Goal: Task Accomplishment & Management: Manage account settings

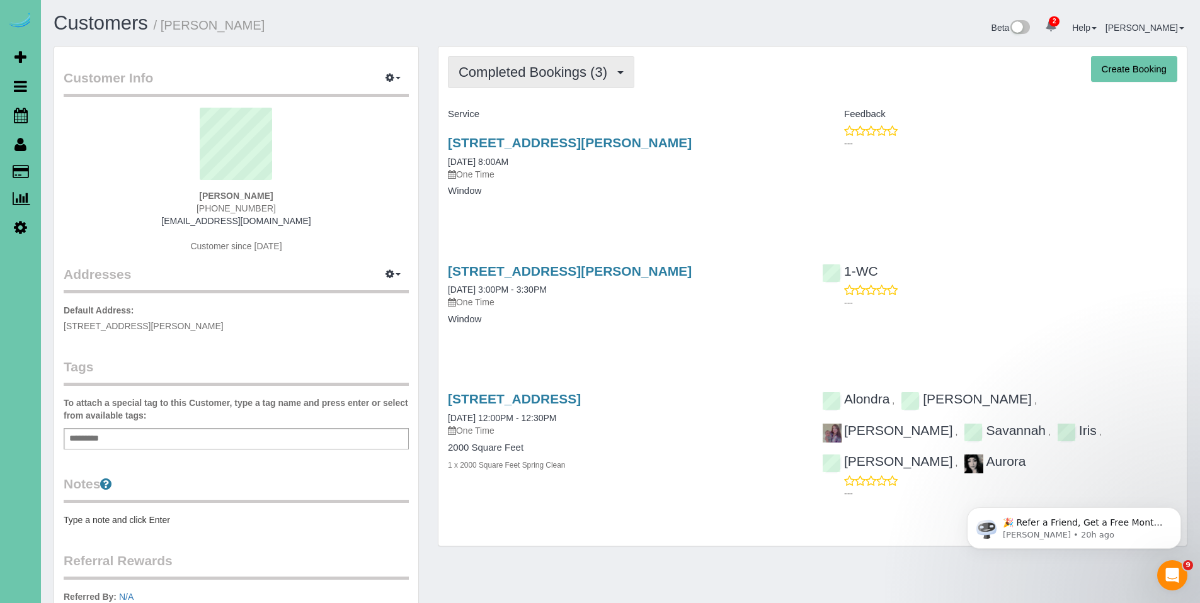
click at [551, 72] on span "Completed Bookings (3)" at bounding box center [535, 72] width 155 height 16
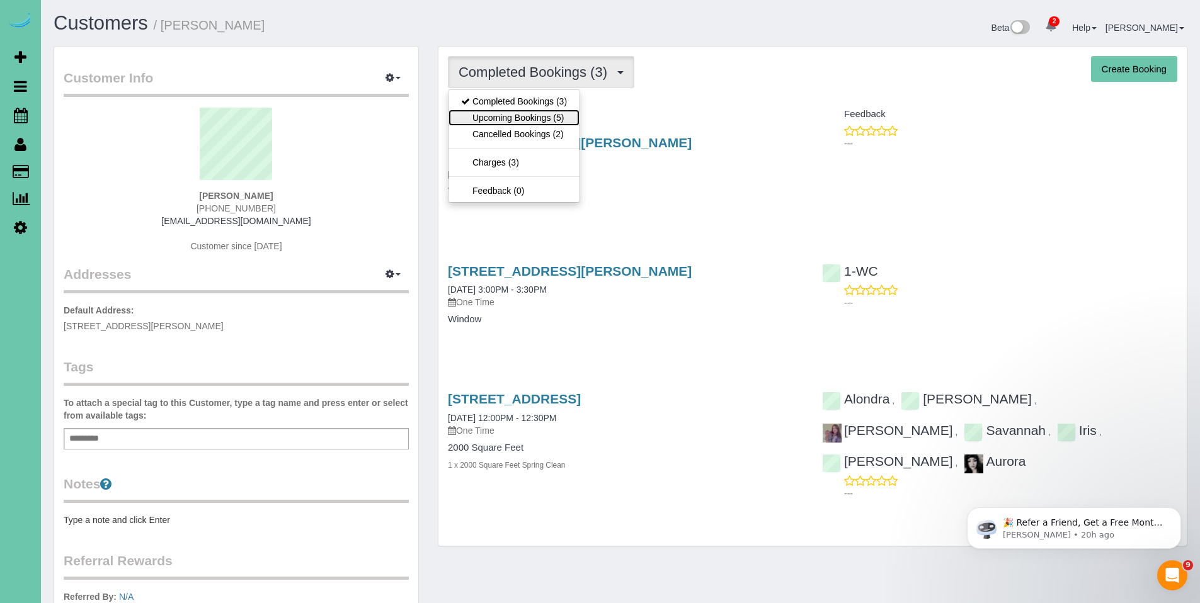
click at [537, 116] on link "Upcoming Bookings (5)" at bounding box center [513, 118] width 131 height 16
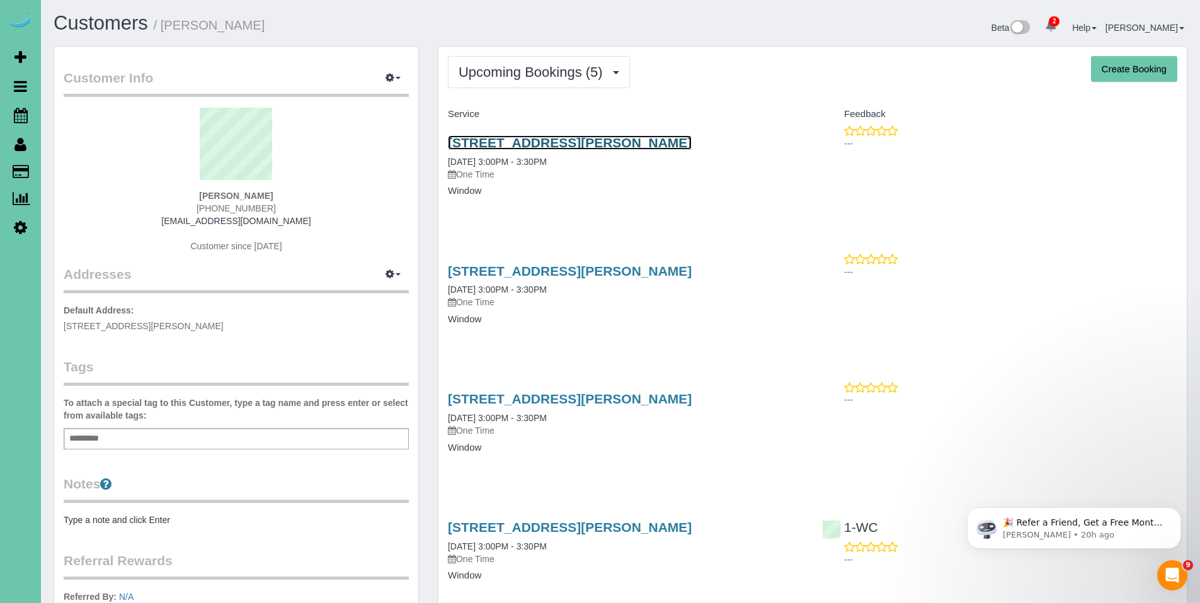
click at [511, 147] on link "20542 Hartman Ave, Elkhorn, NE 68022" at bounding box center [570, 142] width 244 height 14
click at [510, 144] on link "20542 Hartman Ave, Elkhorn, NE 68022" at bounding box center [570, 142] width 244 height 14
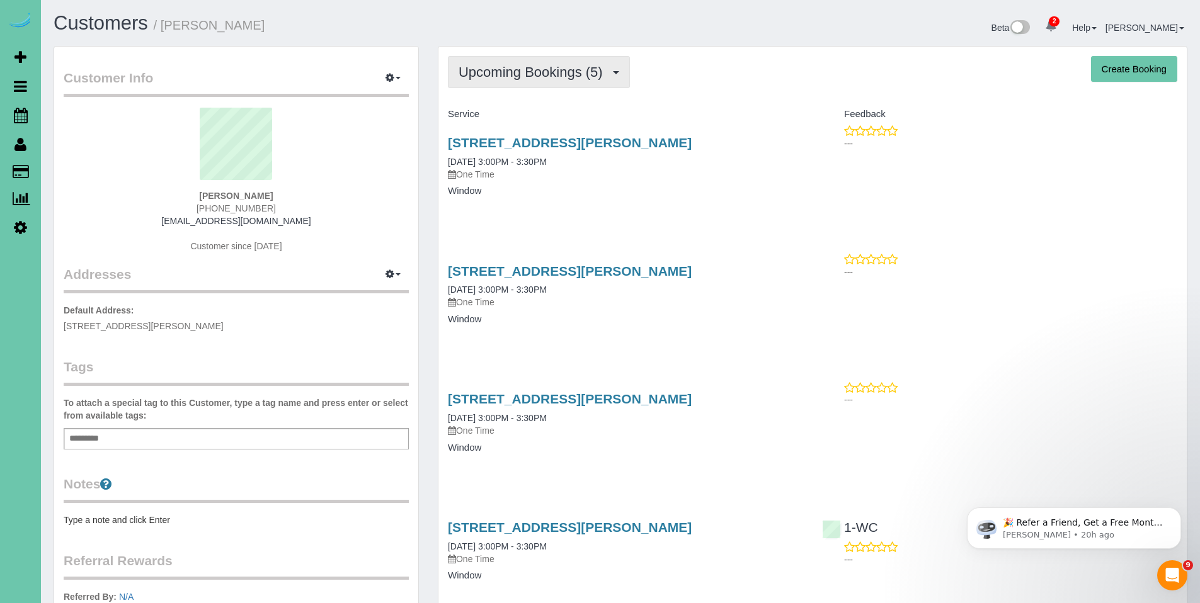
click at [512, 76] on span "Upcoming Bookings (5)" at bounding box center [533, 72] width 150 height 16
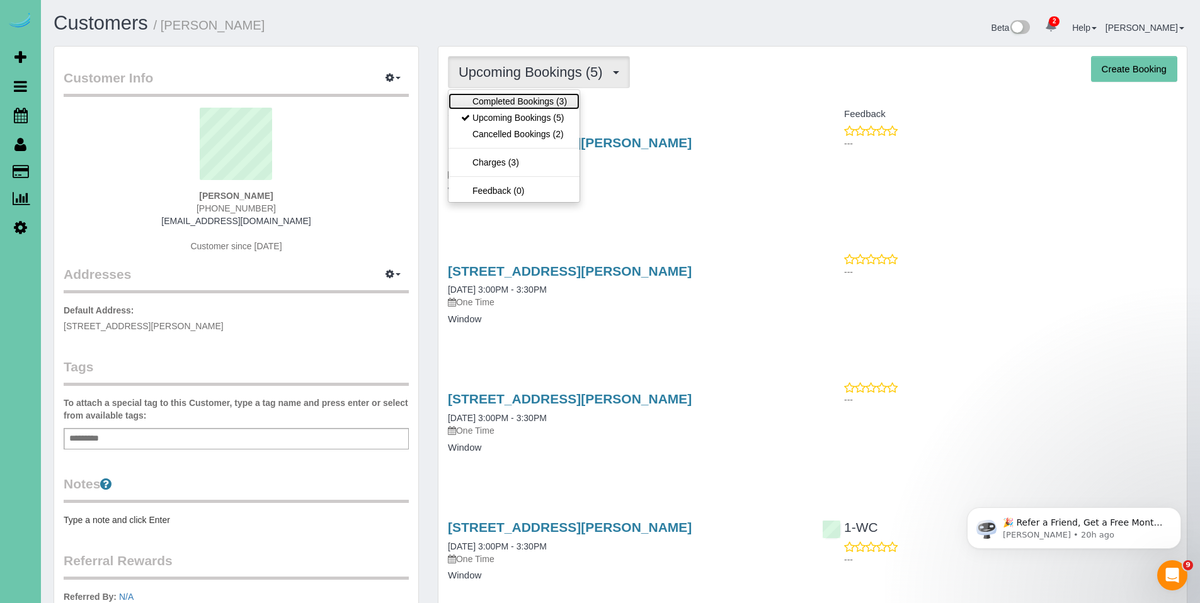
click at [497, 106] on link "Completed Bookings (3)" at bounding box center [513, 101] width 131 height 16
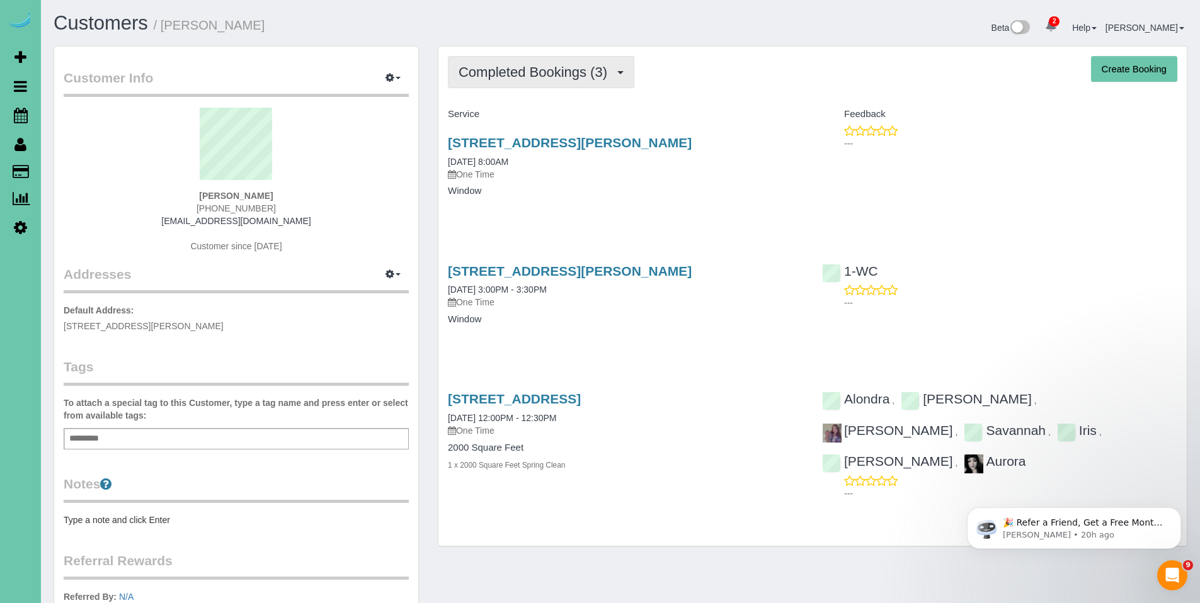
click at [528, 74] on span "Completed Bookings (3)" at bounding box center [535, 72] width 155 height 16
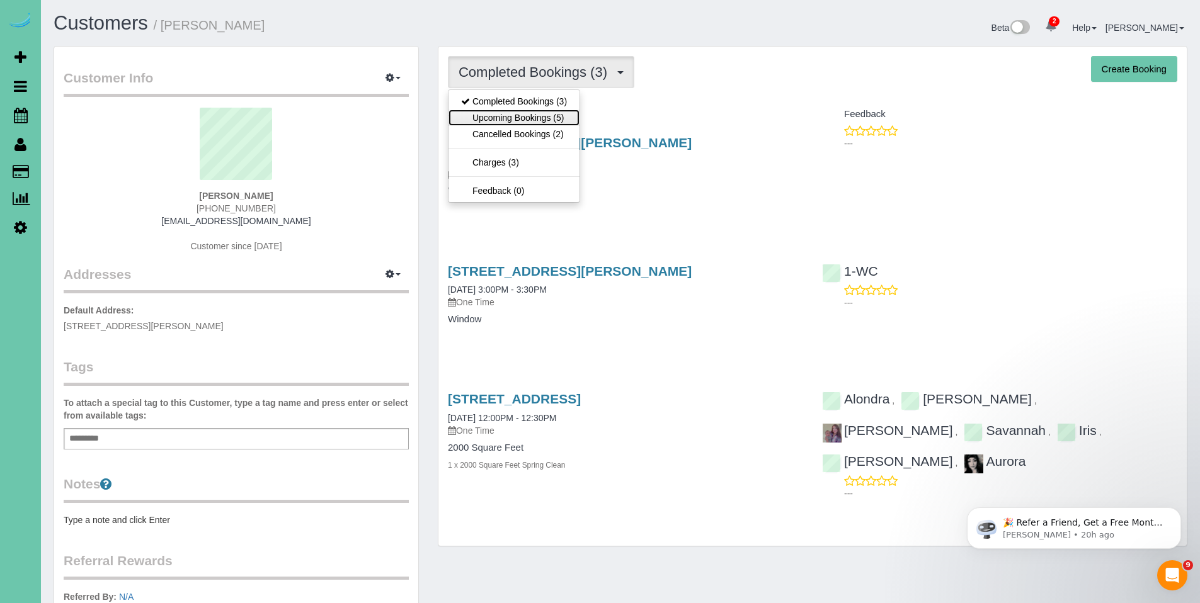
click at [523, 113] on link "Upcoming Bookings (5)" at bounding box center [513, 118] width 131 height 16
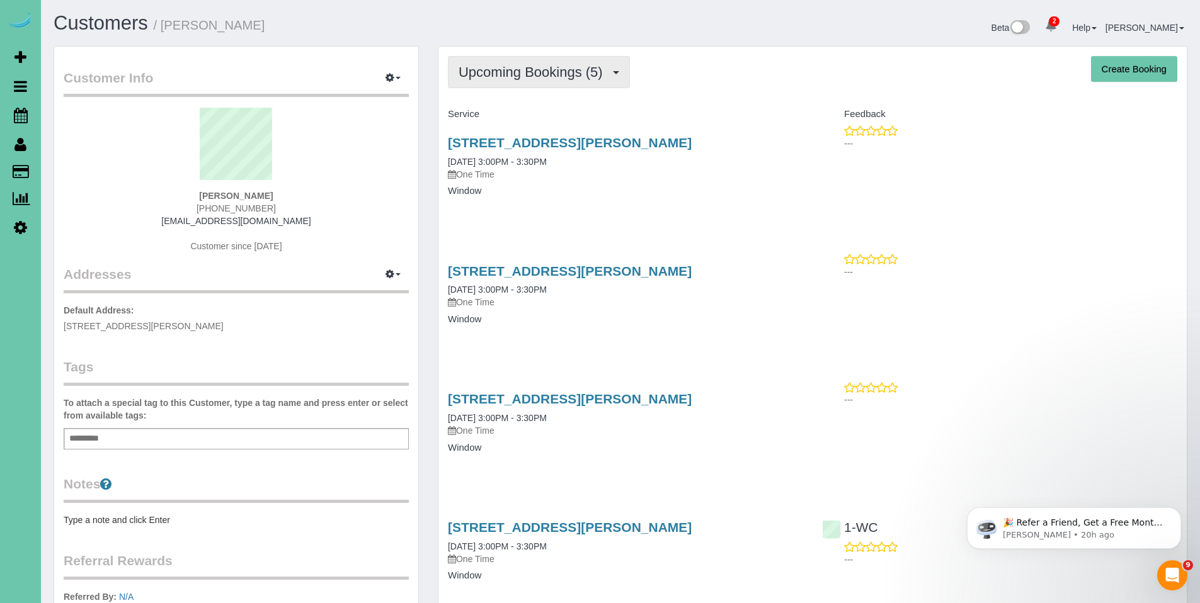
click at [539, 76] on span "Upcoming Bookings (5)" at bounding box center [533, 72] width 150 height 16
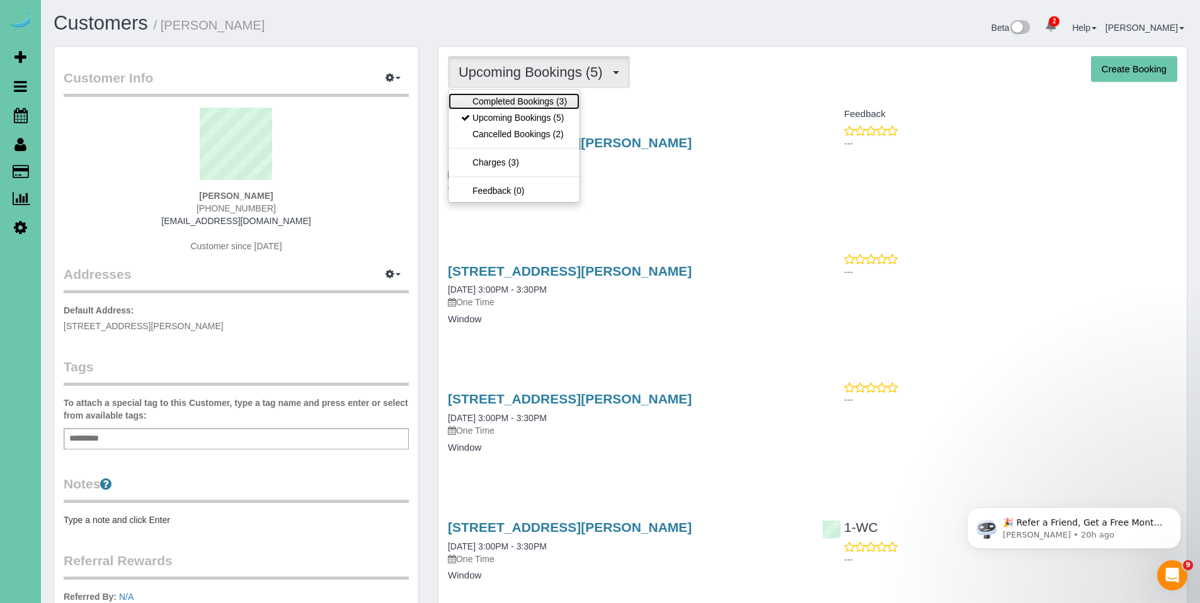
click at [535, 96] on link "Completed Bookings (3)" at bounding box center [513, 101] width 131 height 16
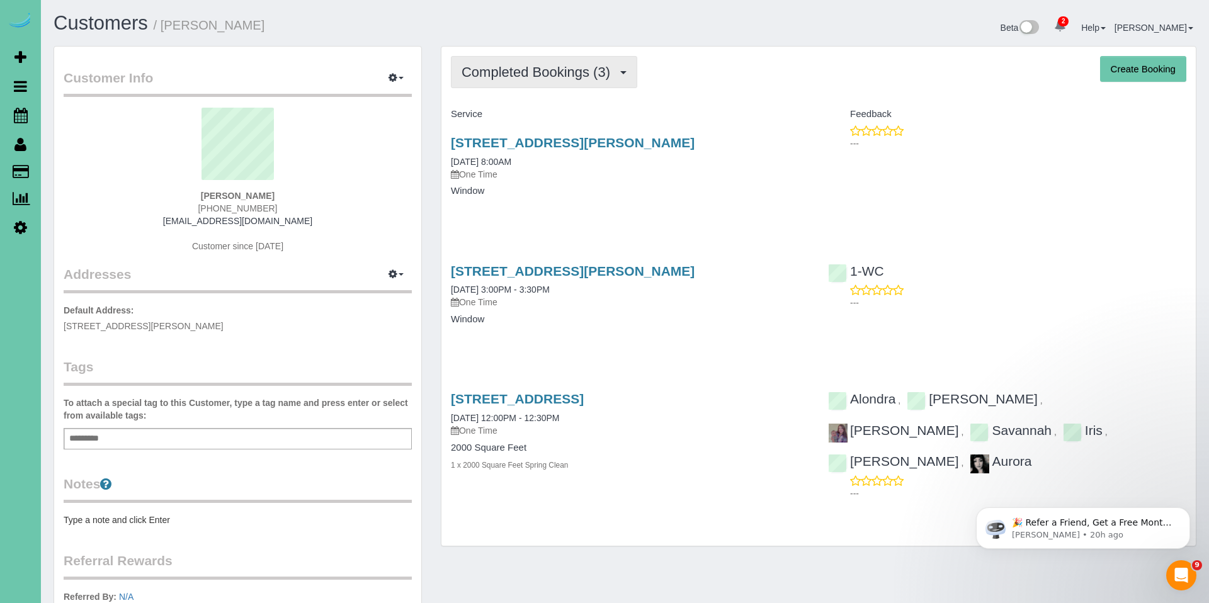
click at [511, 75] on span "Completed Bookings (3)" at bounding box center [539, 72] width 155 height 16
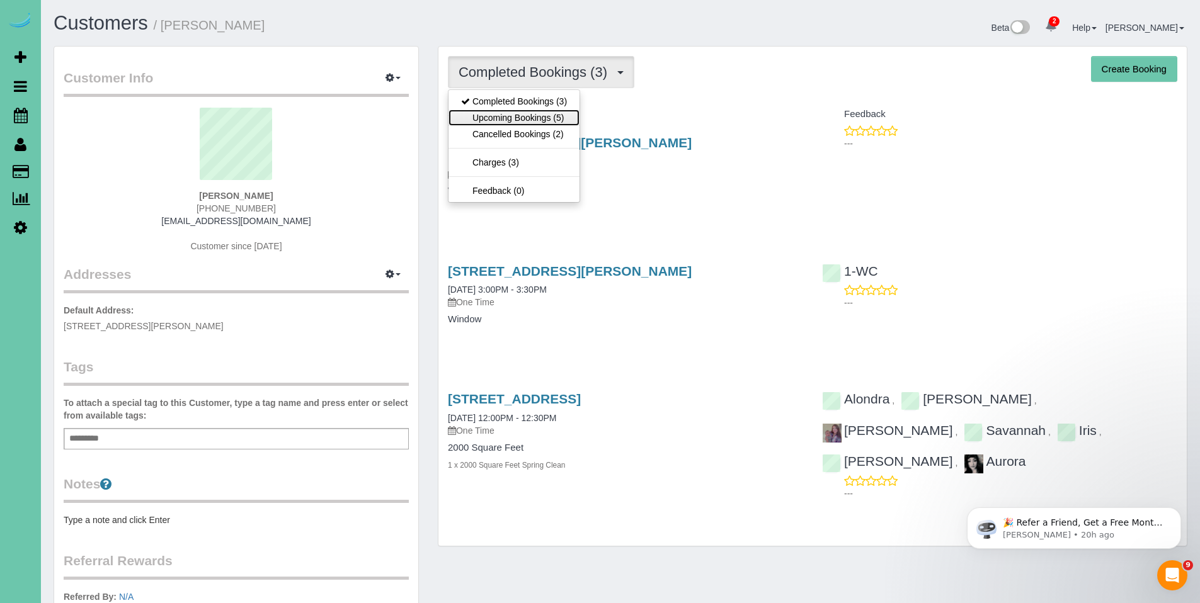
click at [510, 113] on link "Upcoming Bookings (5)" at bounding box center [513, 118] width 131 height 16
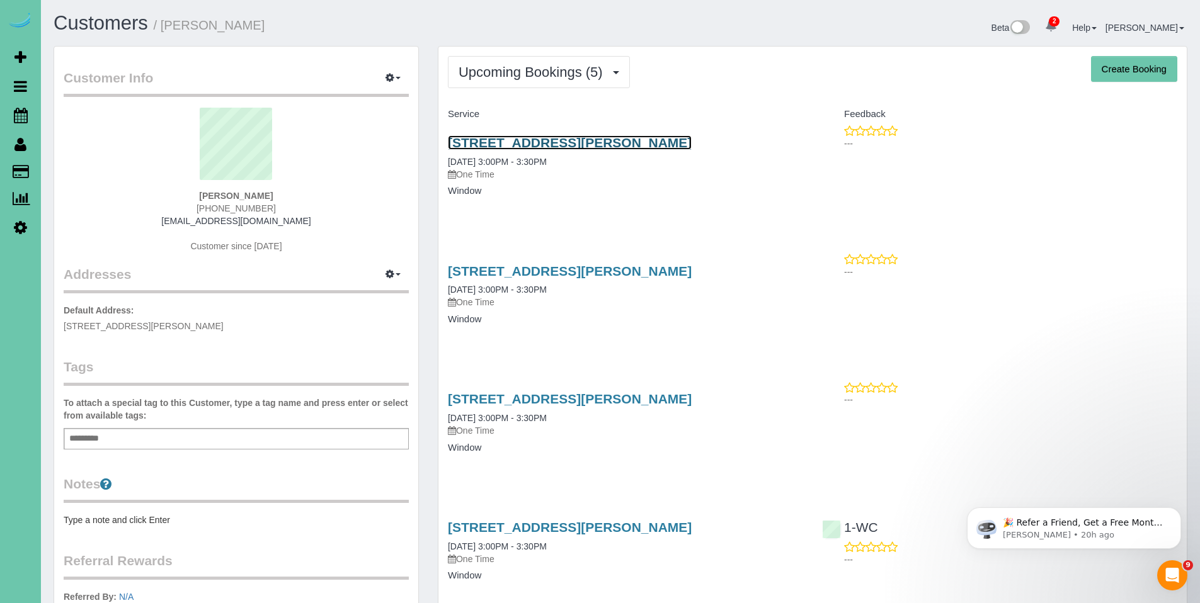
click at [513, 145] on link "20542 Hartman Ave, Elkhorn, NE 68022" at bounding box center [570, 142] width 244 height 14
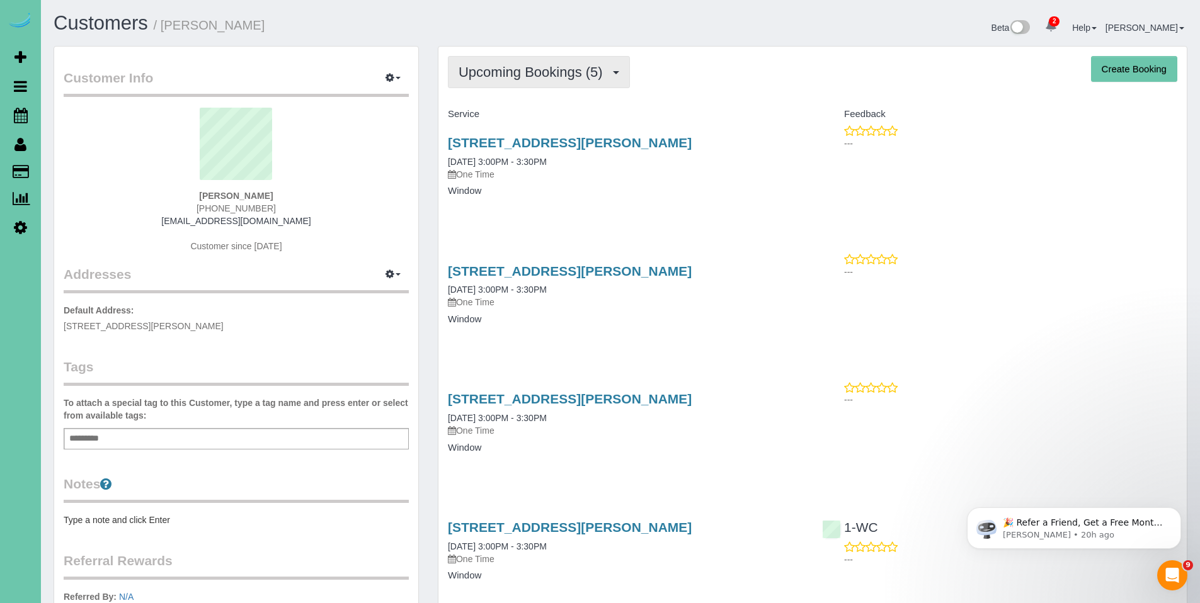
click at [513, 62] on button "Upcoming Bookings (5)" at bounding box center [539, 72] width 182 height 32
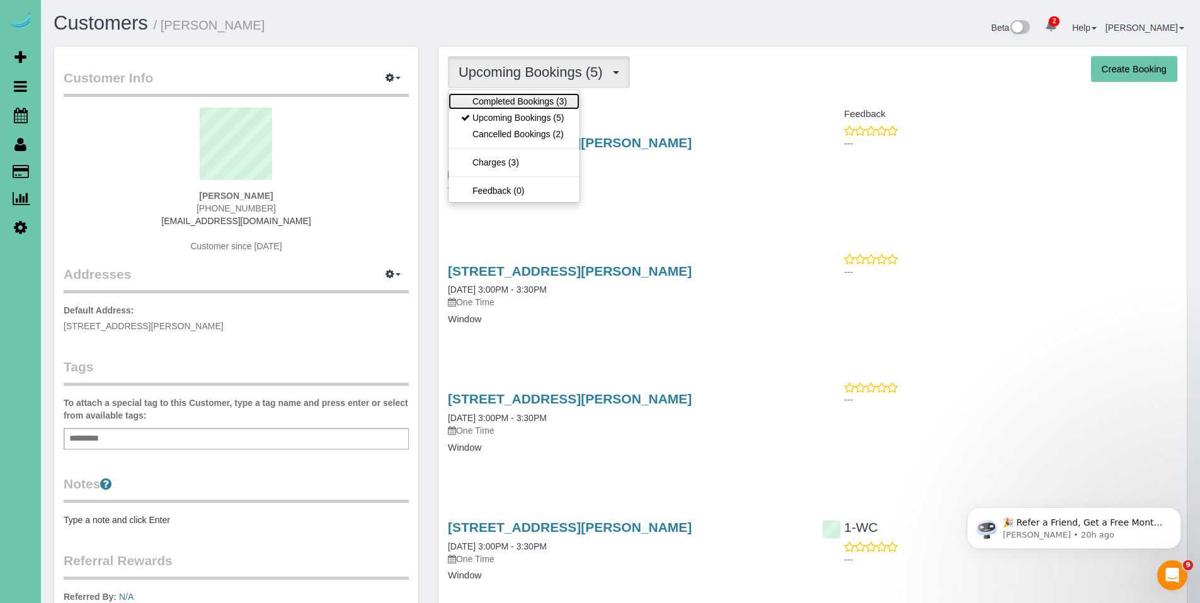
click at [509, 97] on link "Completed Bookings (3)" at bounding box center [513, 101] width 131 height 16
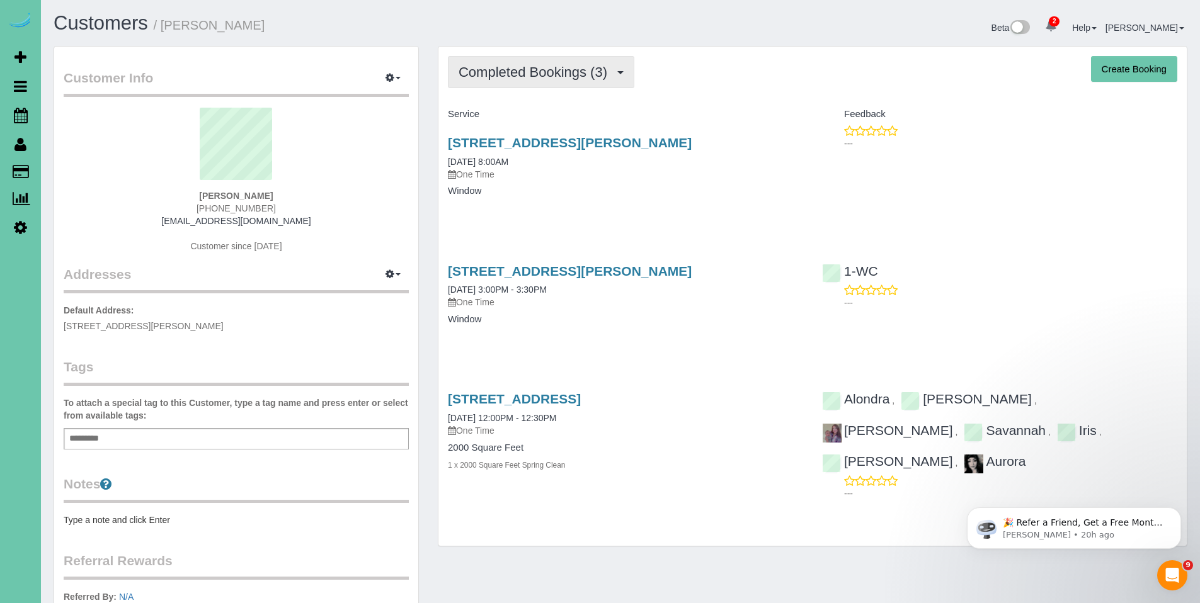
click at [511, 67] on span "Completed Bookings (3)" at bounding box center [535, 72] width 155 height 16
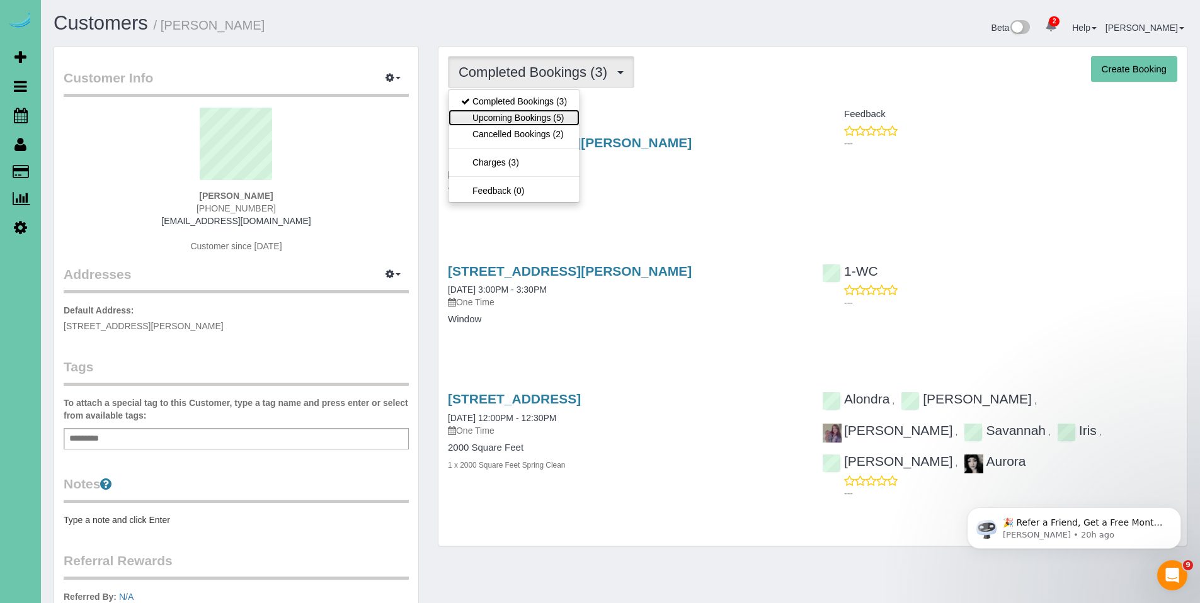
click at [506, 118] on link "Upcoming Bookings (5)" at bounding box center [513, 118] width 131 height 16
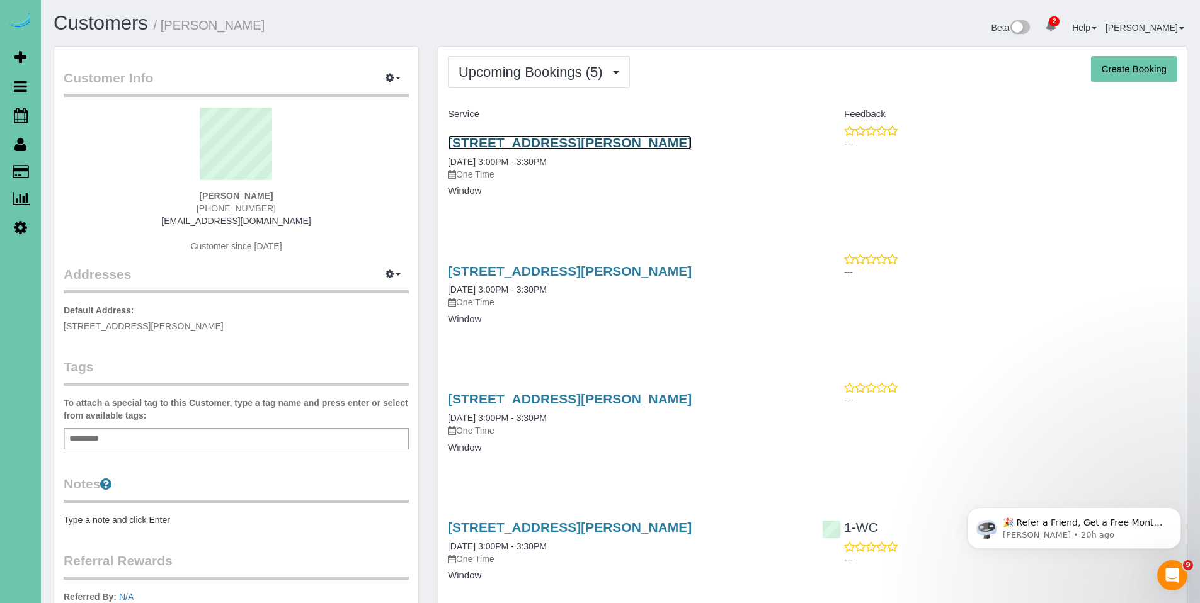
click at [517, 144] on link "20542 Hartman Ave, Elkhorn, NE 68022" at bounding box center [570, 142] width 244 height 14
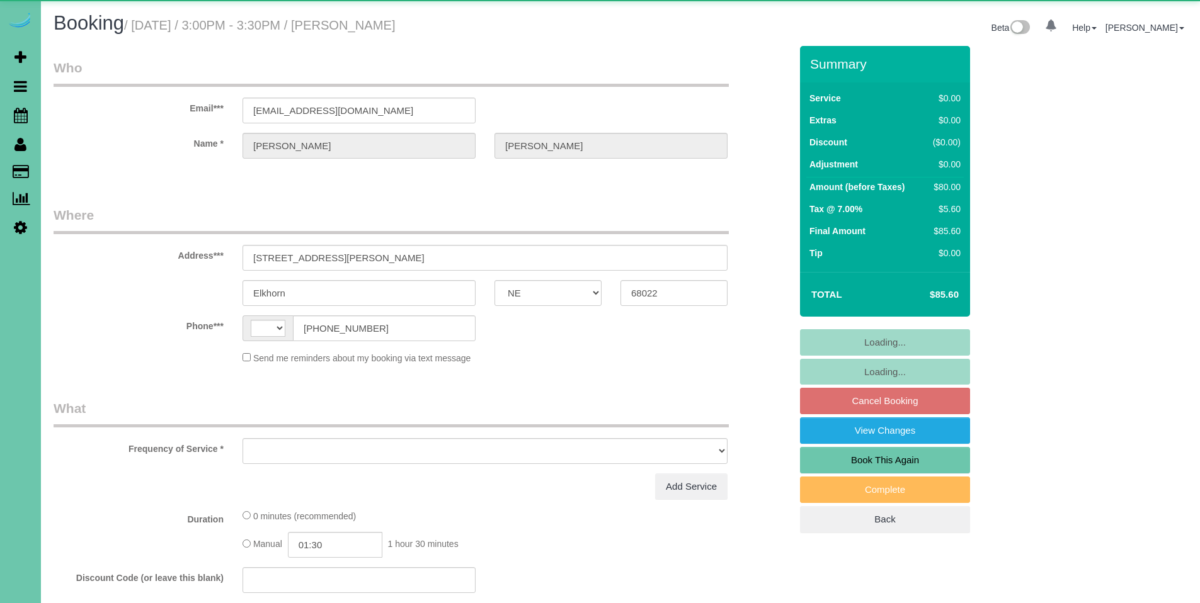
select select "NE"
select select "string:US"
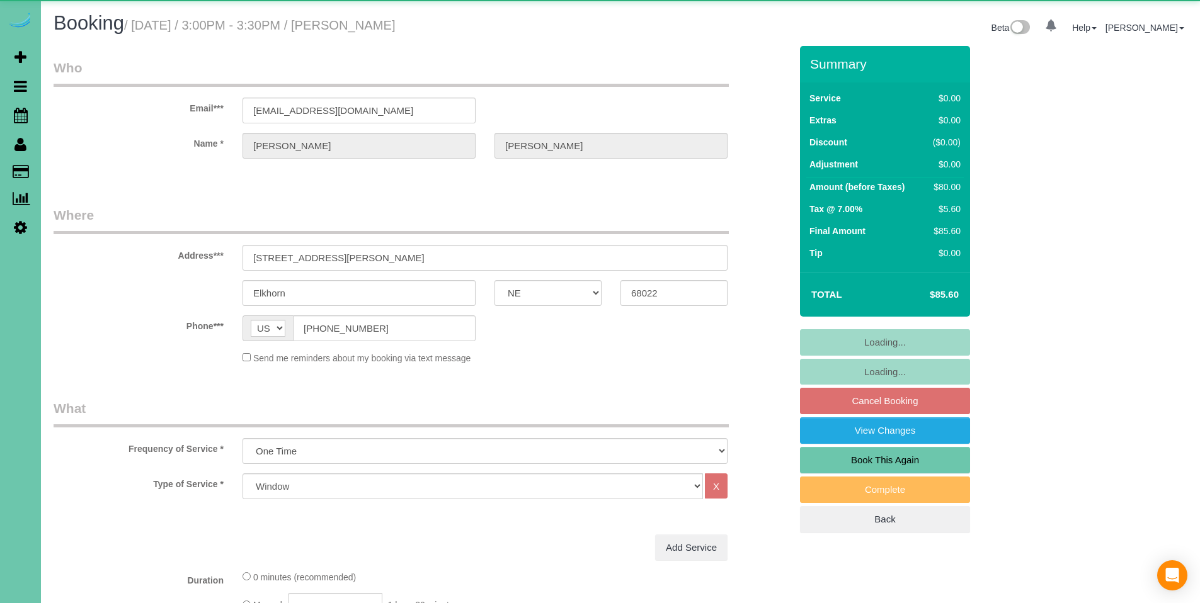
select select "object:616"
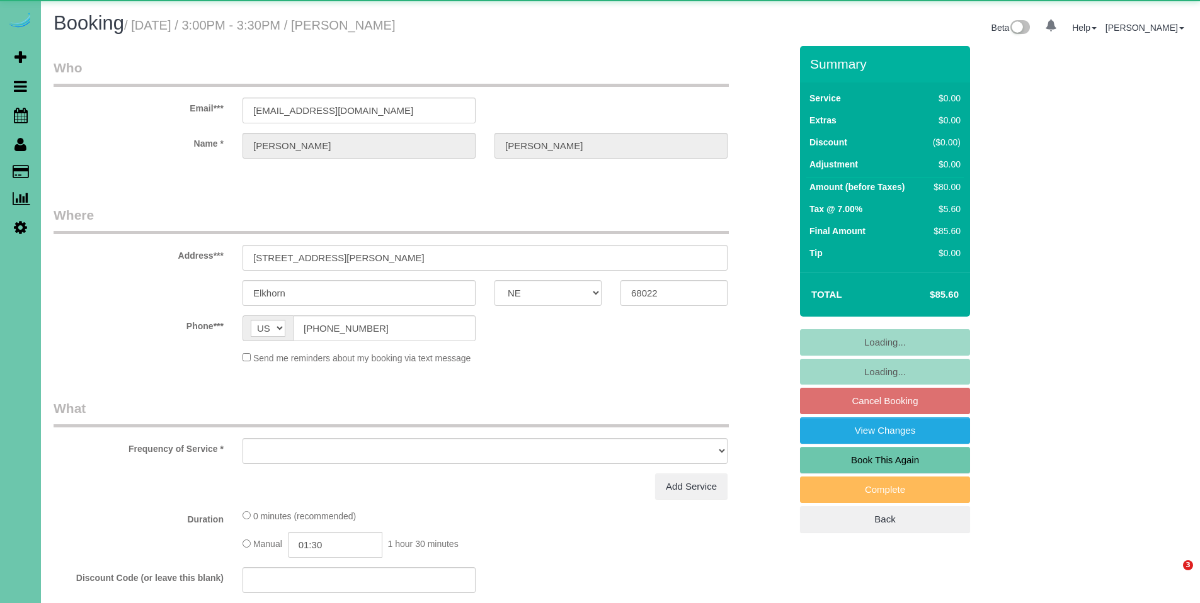
select select "NE"
select select "string:check"
select select "object:616"
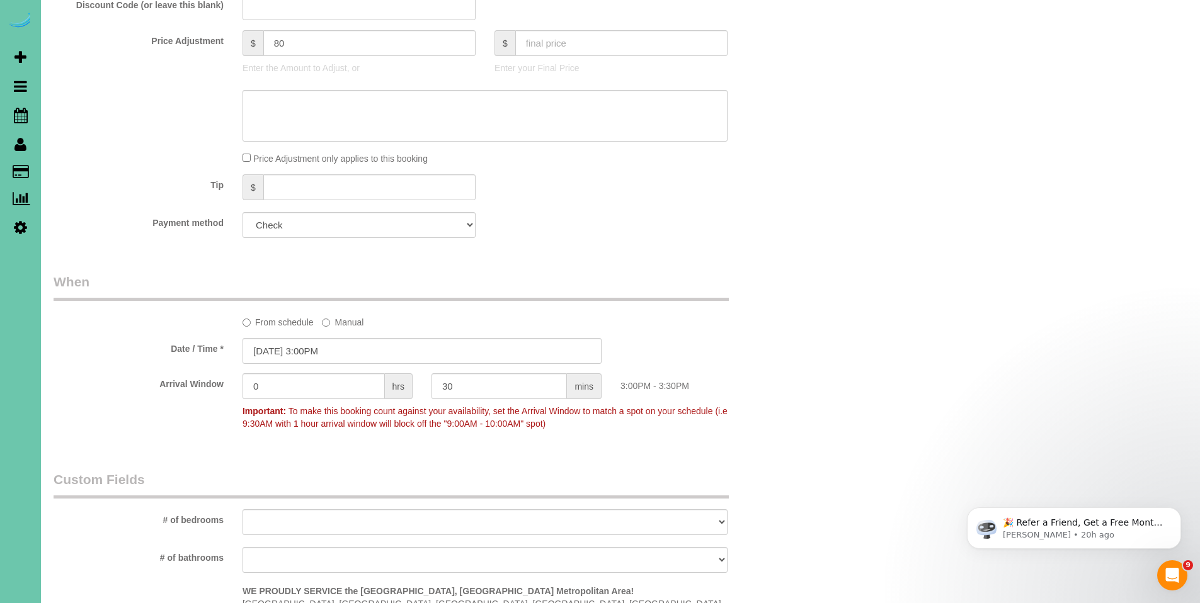
scroll to position [637, 0]
click at [326, 224] on select "Visa - 7365 - 12/2026 (Default) Add Credit Card ─────────────── Cash Check Payp…" at bounding box center [358, 223] width 233 height 26
select select "string:fspay-2e223614-cc49-4bee-99cb-303ed29322a6"
click at [357, 348] on input "09/23/2025 3:00PM" at bounding box center [421, 349] width 359 height 26
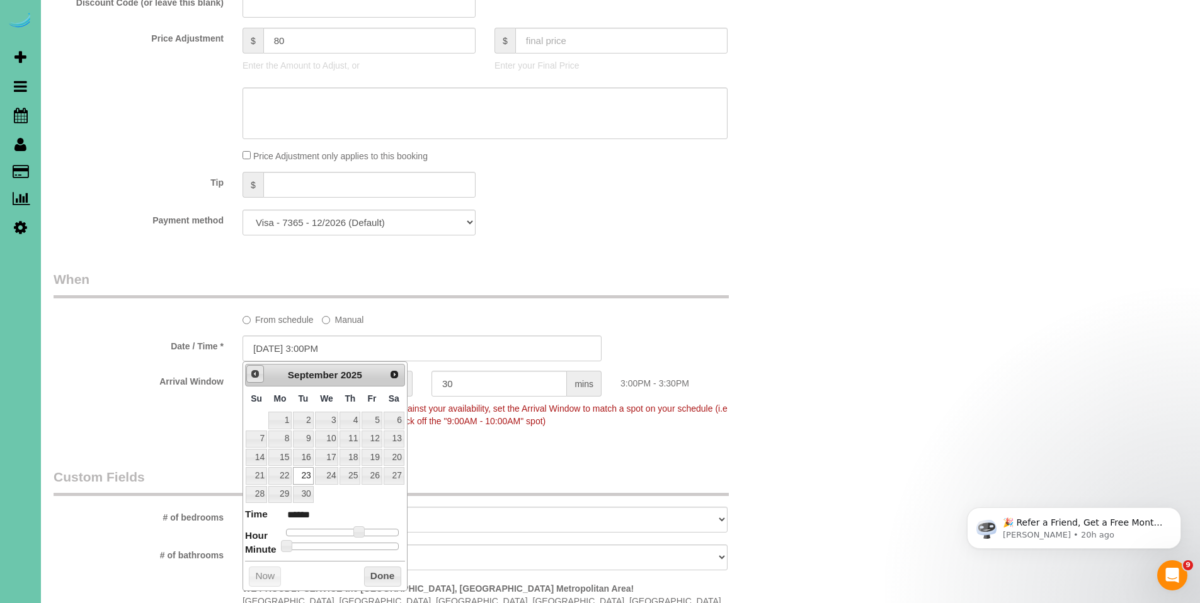
click at [256, 378] on span "Prev" at bounding box center [255, 374] width 10 height 10
click at [375, 463] on link "15" at bounding box center [371, 457] width 20 height 17
type input "08/15/2025 3:00PM"
click at [383, 597] on button "Done" at bounding box center [382, 595] width 37 height 20
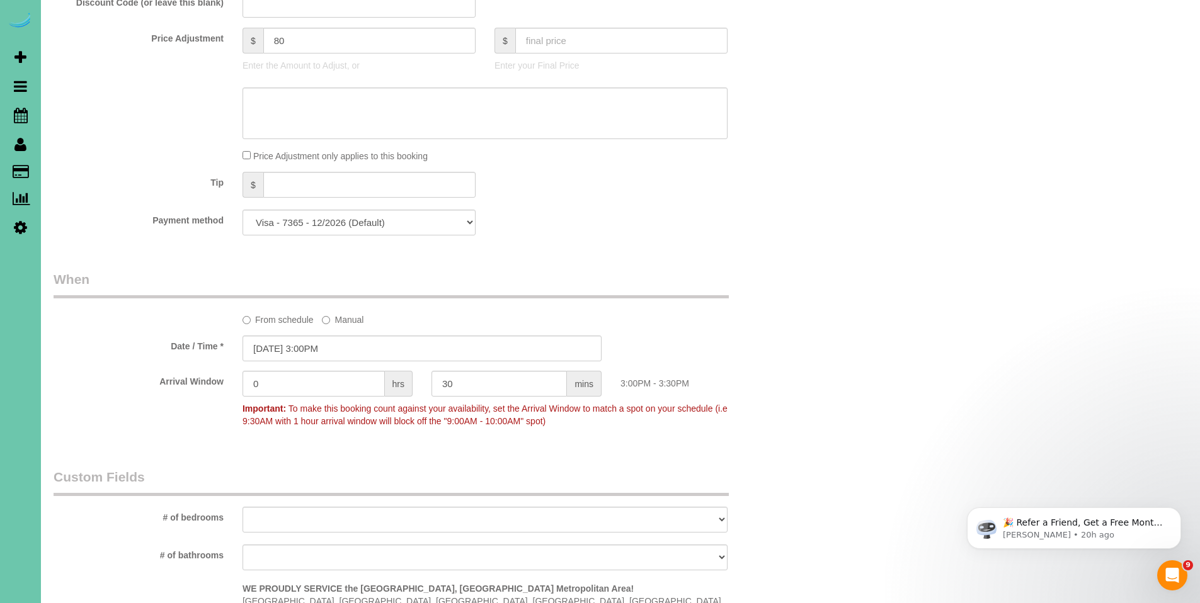
click at [895, 318] on div "Who Email*** landoman2@hotmail.com Name * Cory Landon Where Address*** 20542 Ha…" at bounding box center [620, 286] width 1133 height 1754
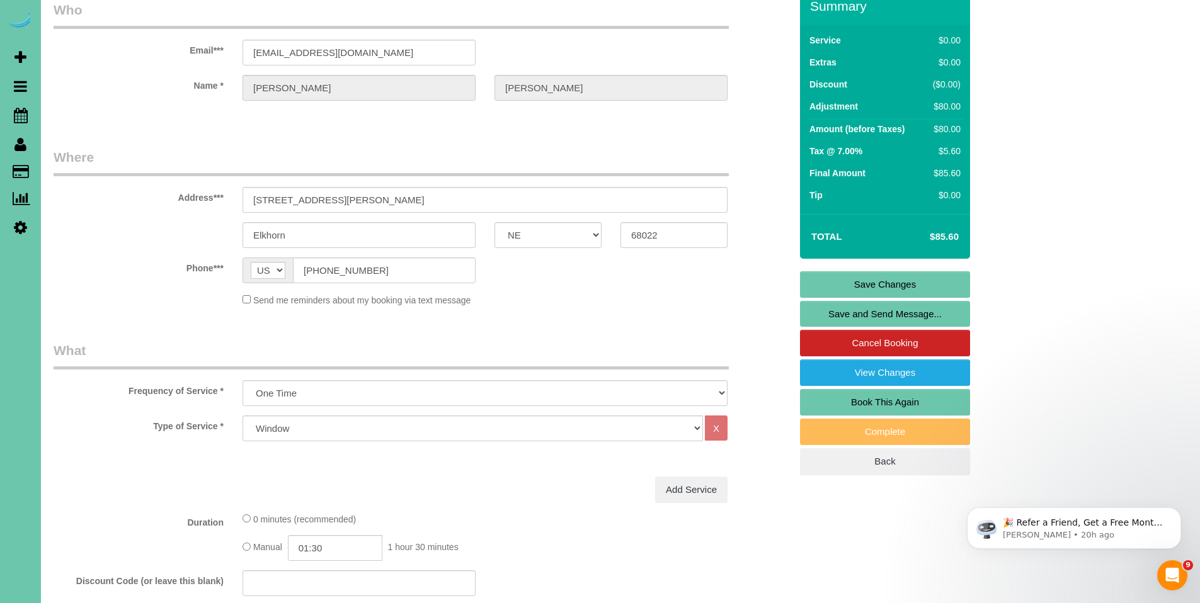
scroll to position [18, 0]
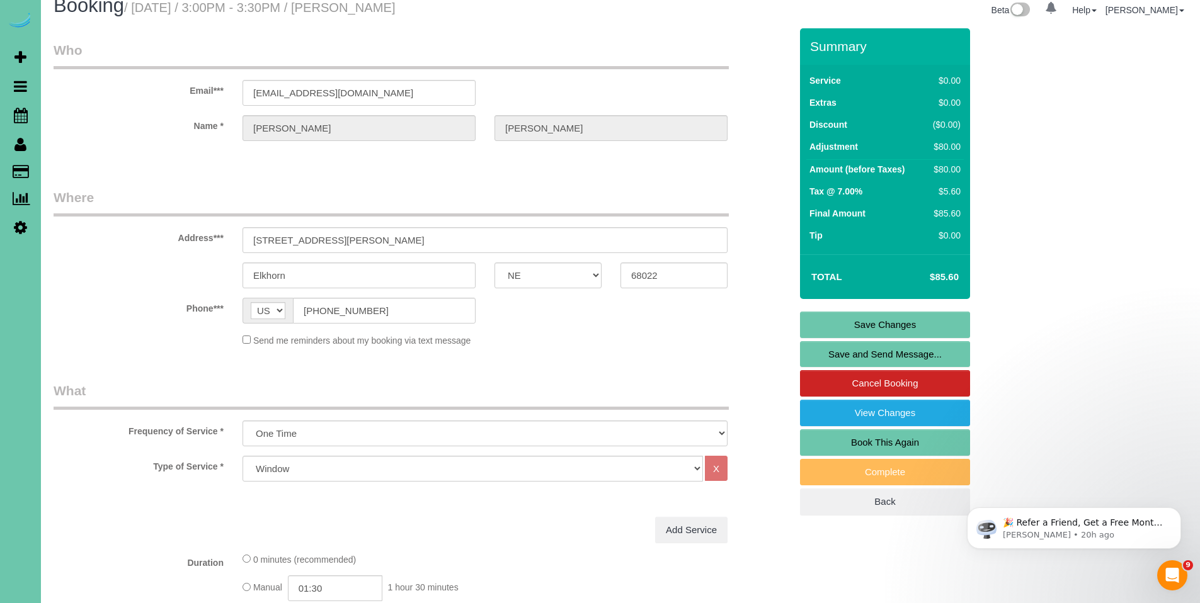
click at [882, 323] on link "Save Changes" at bounding box center [885, 325] width 170 height 26
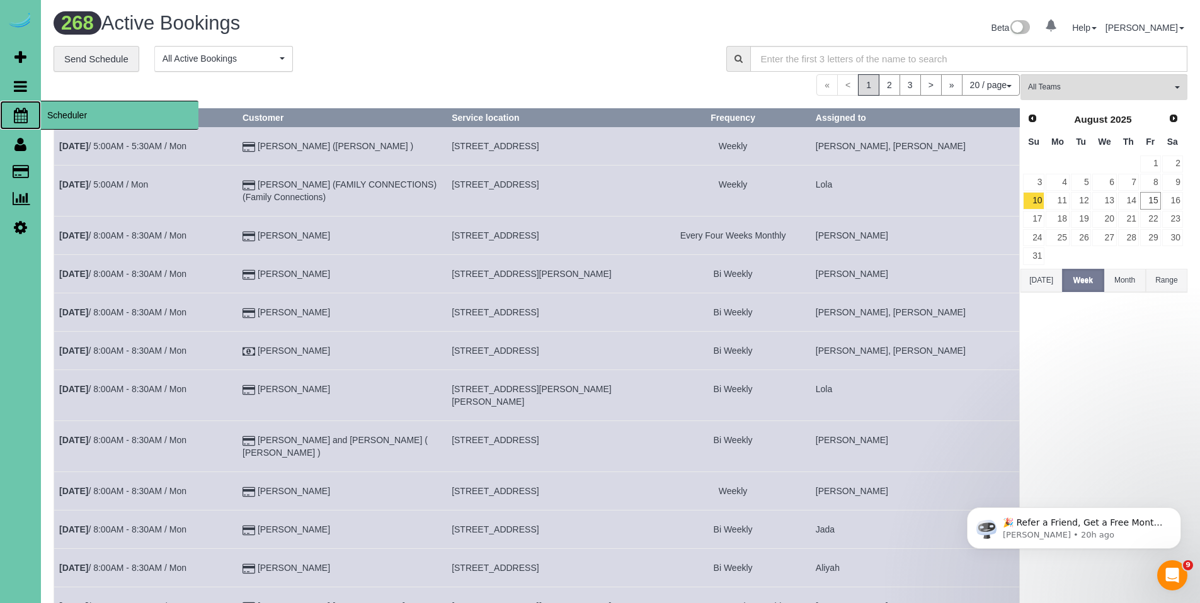
click at [72, 114] on span "Scheduler" at bounding box center [119, 115] width 157 height 29
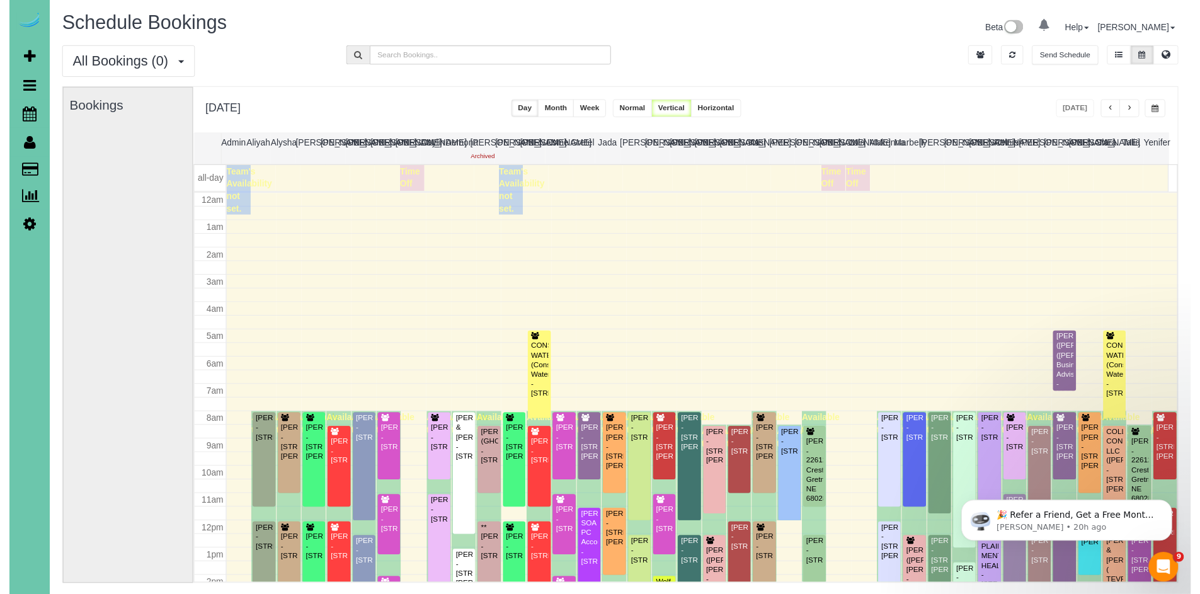
scroll to position [167, 0]
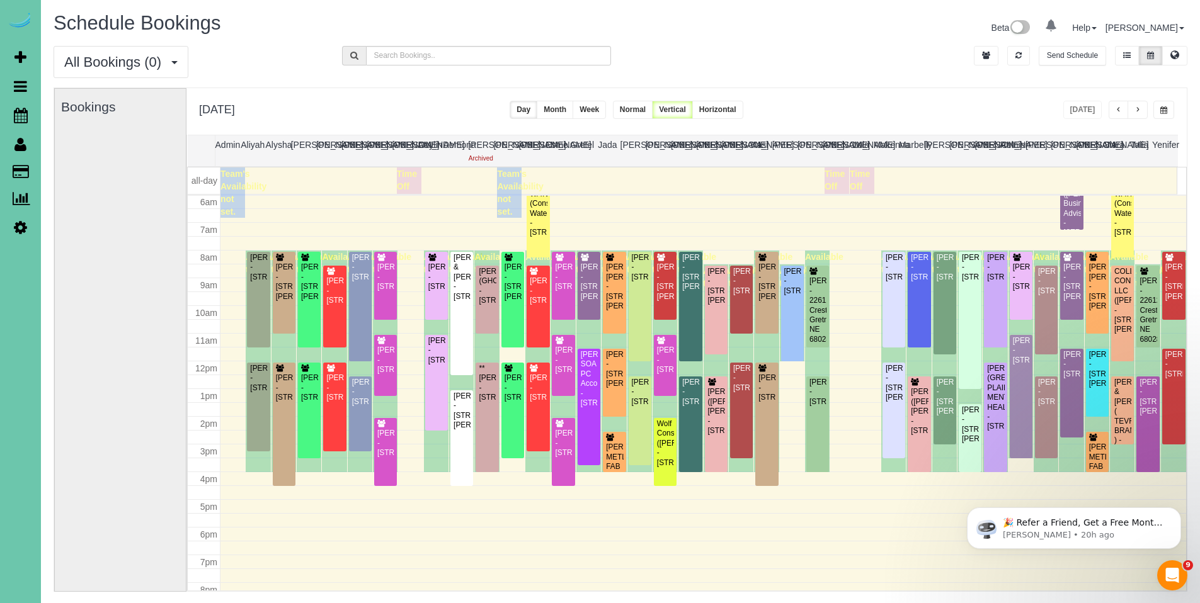
click at [1161, 110] on span "button" at bounding box center [1163, 110] width 7 height 8
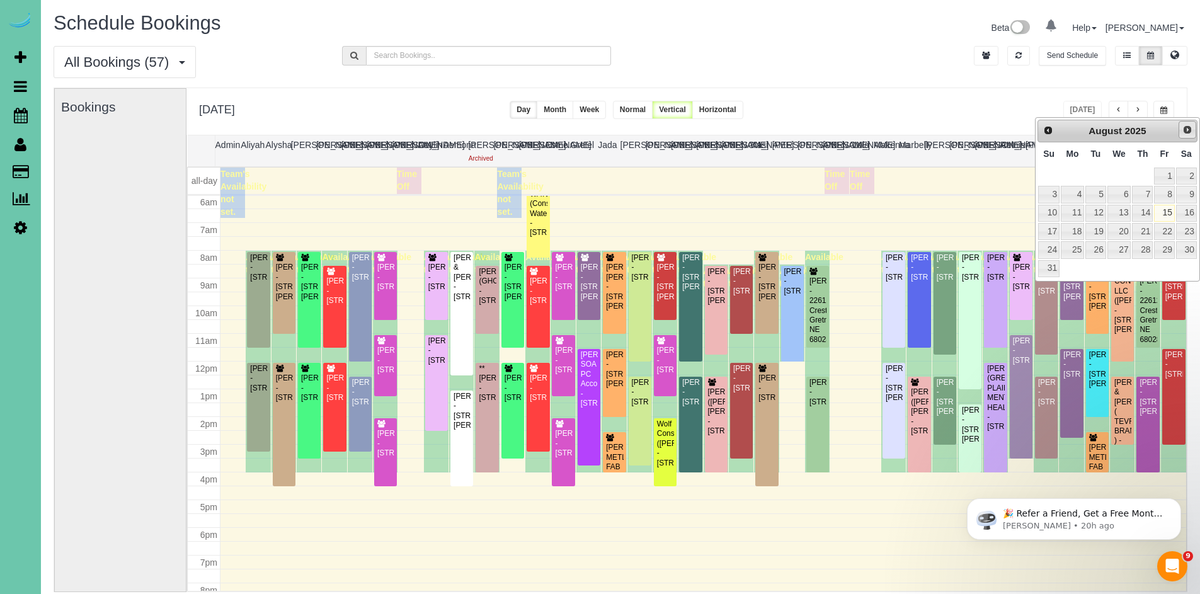
click at [1189, 127] on span "Next" at bounding box center [1187, 130] width 10 height 10
click at [1097, 180] on link "2" at bounding box center [1095, 176] width 20 height 17
type input "**********"
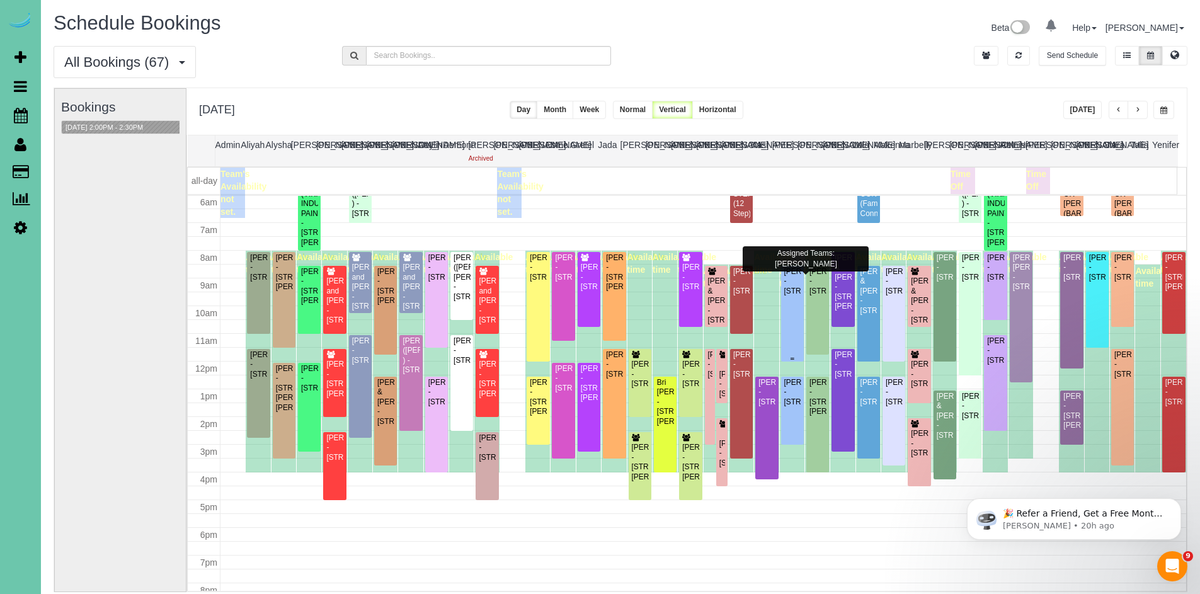
click at [791, 292] on div "Nancy Young - 12931 Lafayette Ave, Omaha, NE 68154" at bounding box center [792, 281] width 18 height 29
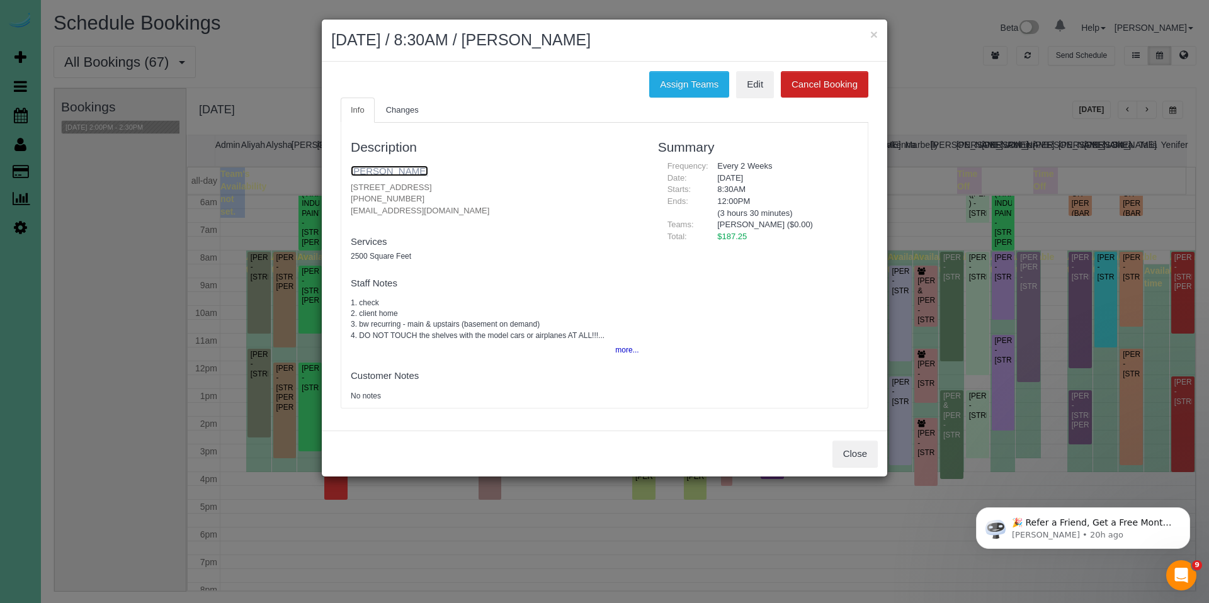
click at [385, 176] on link "Nancy Young" at bounding box center [389, 171] width 77 height 11
click at [873, 37] on button "×" at bounding box center [874, 34] width 8 height 13
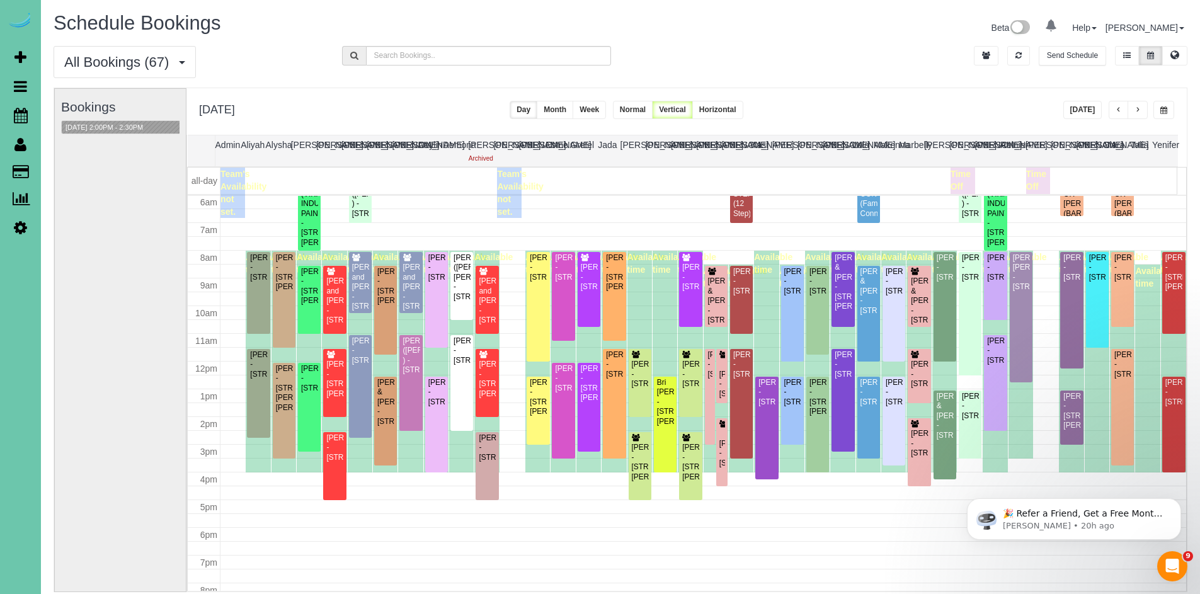
click at [812, 296] on div "Brienn Parker - 2125 S 118th Street, Omaha, NE 68144" at bounding box center [818, 281] width 18 height 29
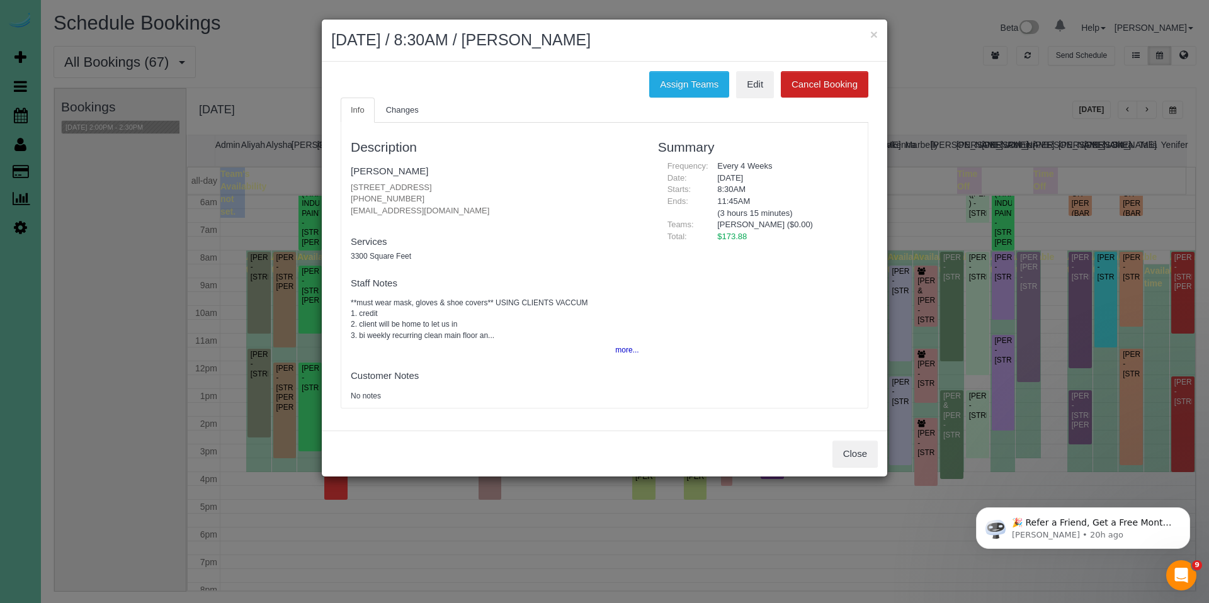
click at [812, 310] on body "× September 02, 2025 / 8:30AM / Brienn Parker Assign Teams Edit Cancel Booking …" at bounding box center [604, 301] width 1209 height 603
click at [397, 168] on link "[PERSON_NAME]" at bounding box center [389, 171] width 77 height 11
click at [875, 35] on button "×" at bounding box center [874, 34] width 8 height 13
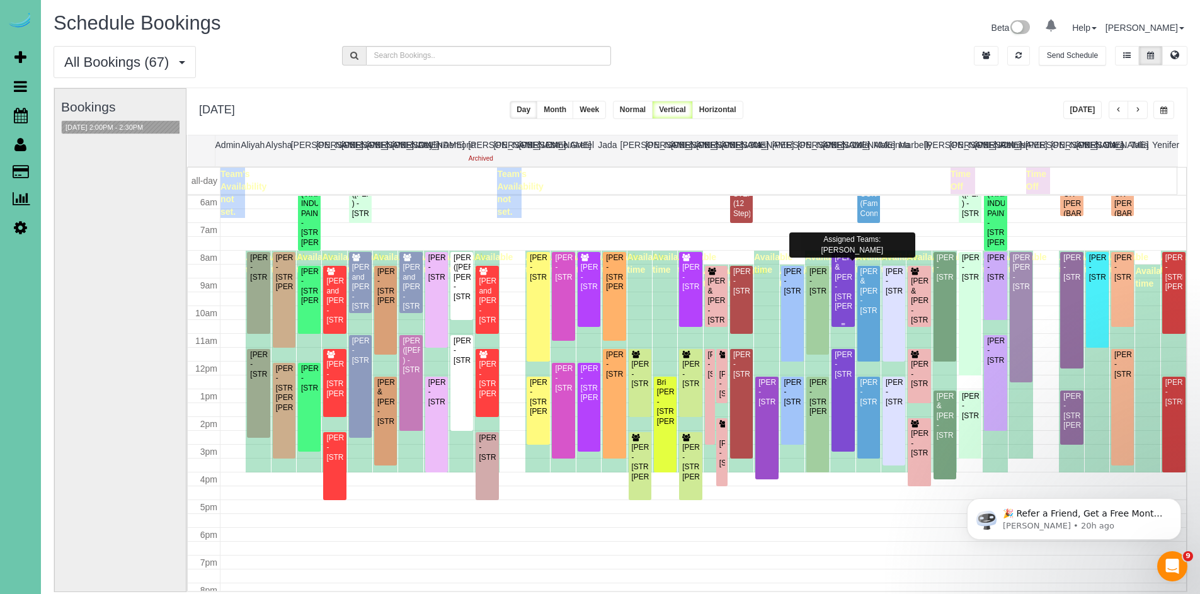
click at [834, 300] on div "Tim & Peg Elofson - 5610 Nicholas Street, Omaha, NE 68132" at bounding box center [843, 282] width 18 height 59
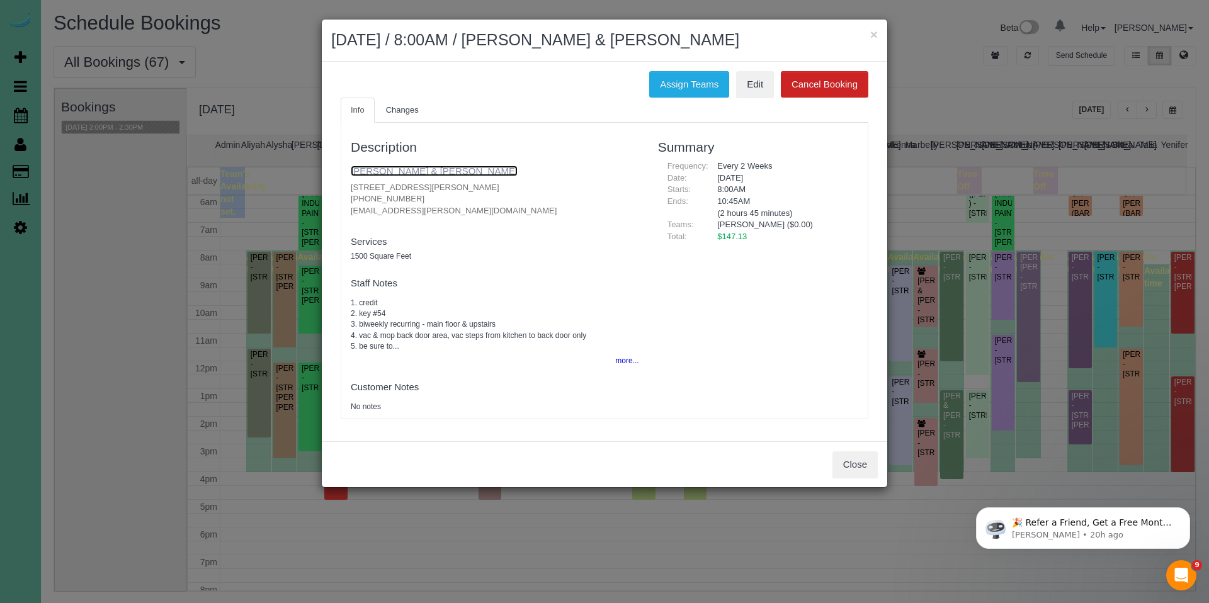
click at [392, 174] on link "Tim & Peg Elofson" at bounding box center [434, 171] width 167 height 11
click at [873, 31] on button "×" at bounding box center [874, 34] width 8 height 13
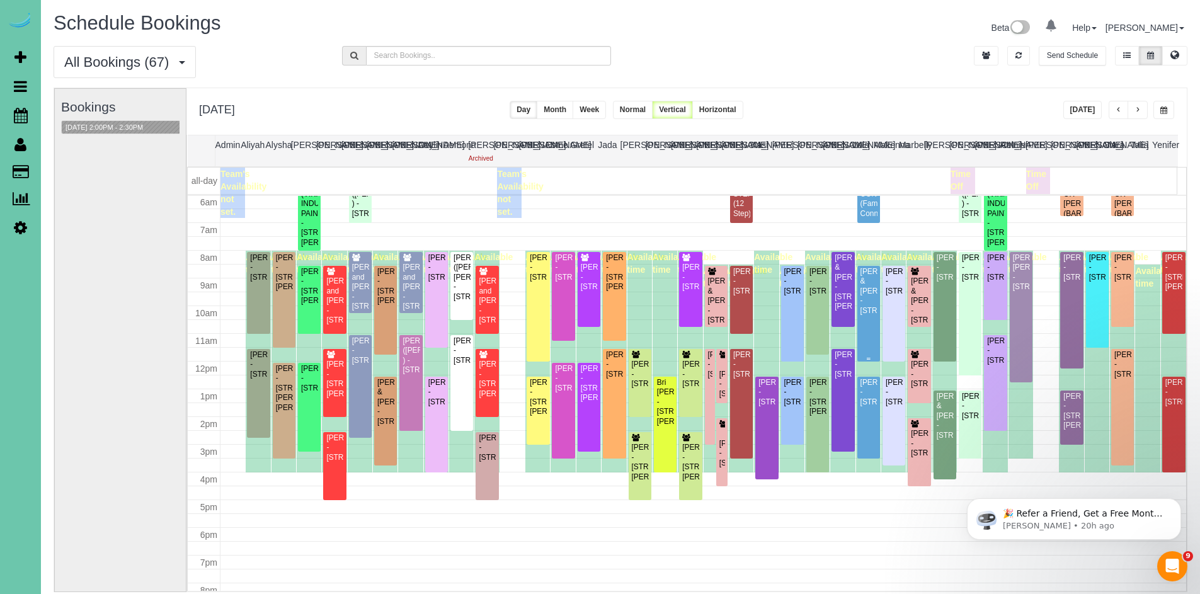
click at [863, 296] on div "Curtis & Janessa Michaelis - 17230 Pine Street, Omaha, NE 68130" at bounding box center [869, 291] width 18 height 48
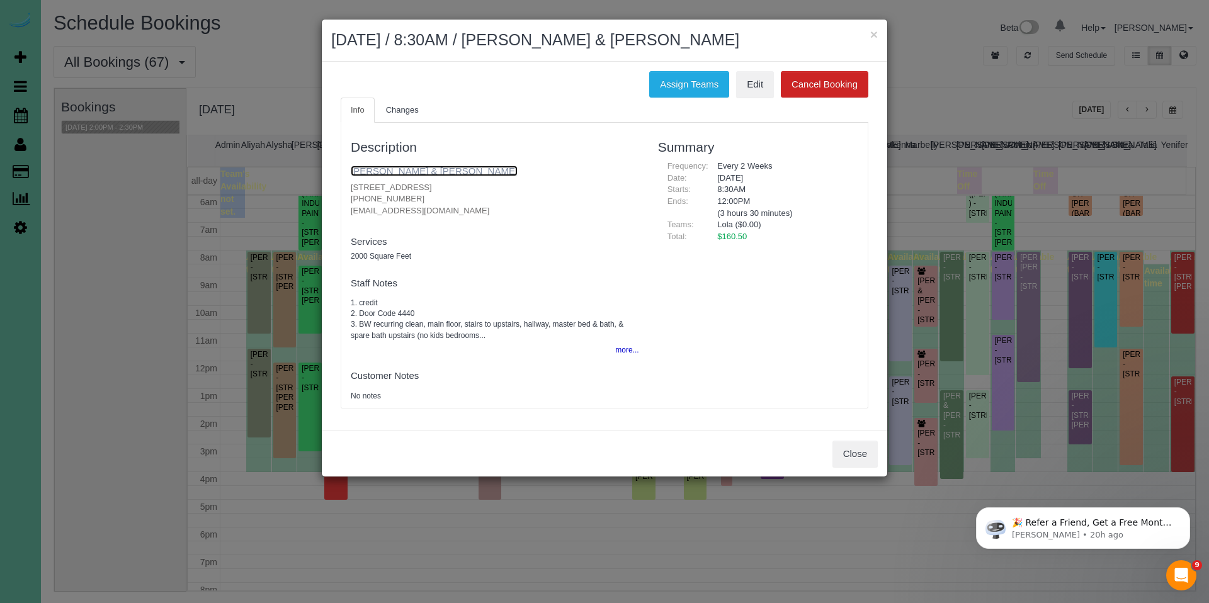
click at [406, 173] on link "Curtis & Janessa Michaelis" at bounding box center [434, 171] width 167 height 11
click at [872, 35] on button "×" at bounding box center [874, 34] width 8 height 13
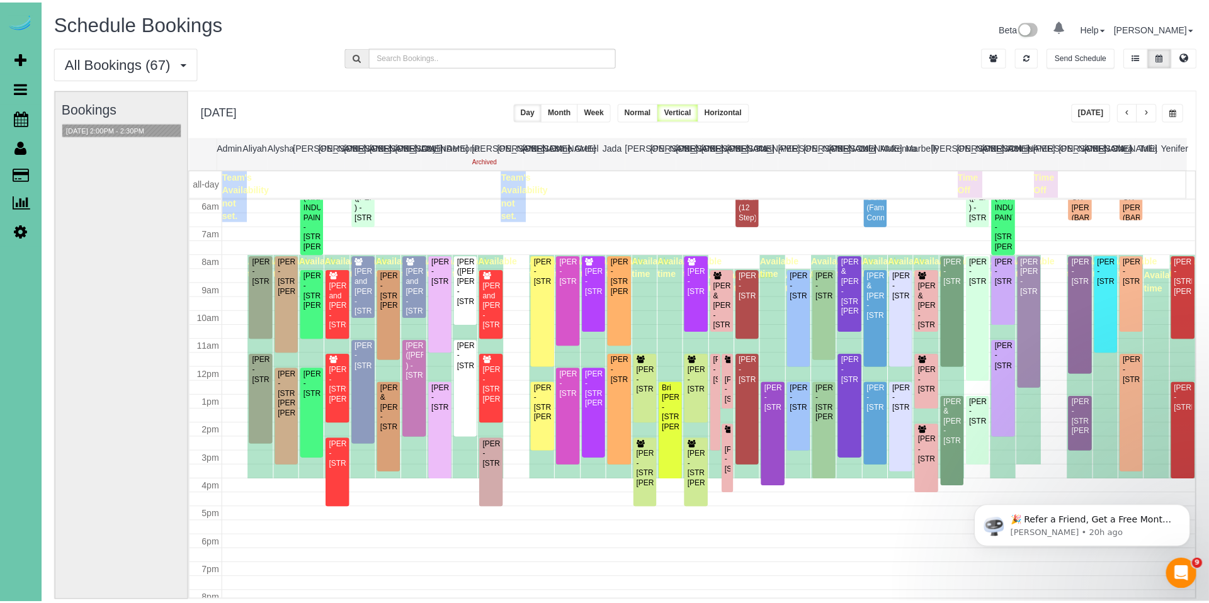
scroll to position [169, 0]
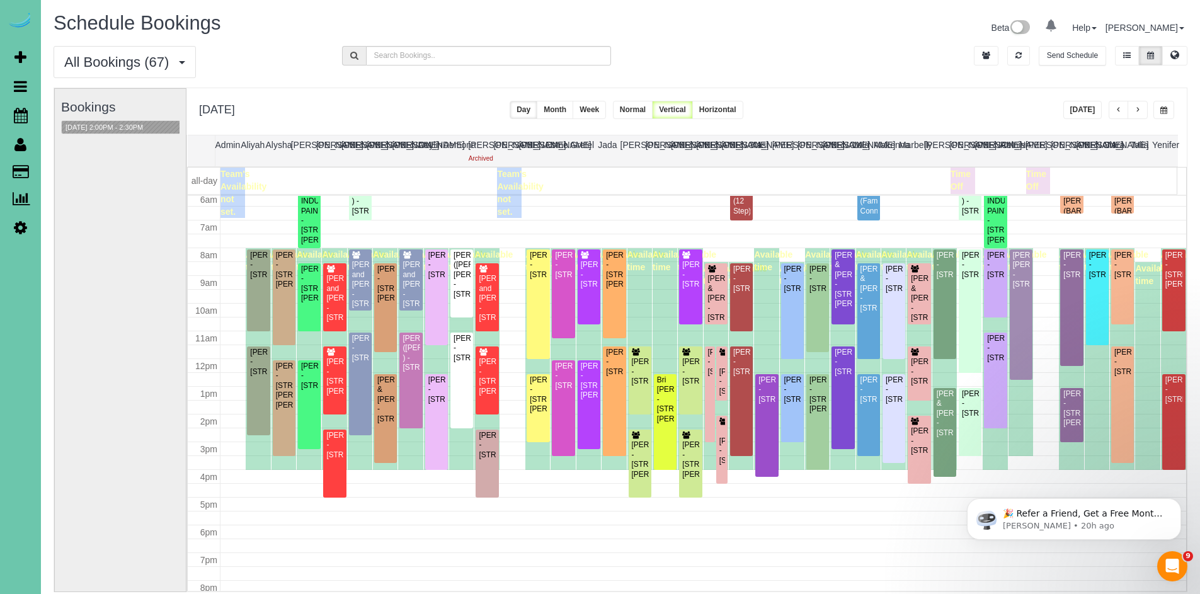
click at [895, 293] on div "Brenton Thompson - 1921 S 214 Ave, Elkhorn, NE 68022" at bounding box center [894, 278] width 18 height 29
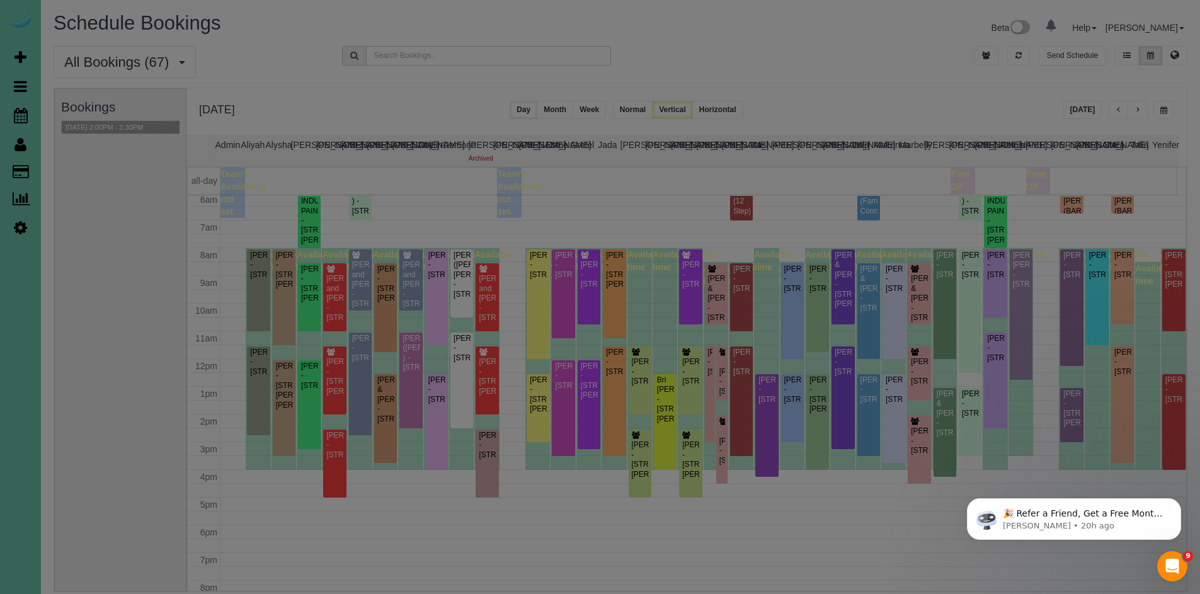
click at [895, 305] on body "× {{ ctrl.booking.service_date | datetime:"date_long" }} / {{ ctrl.booking | bo…" at bounding box center [600, 297] width 1200 height 594
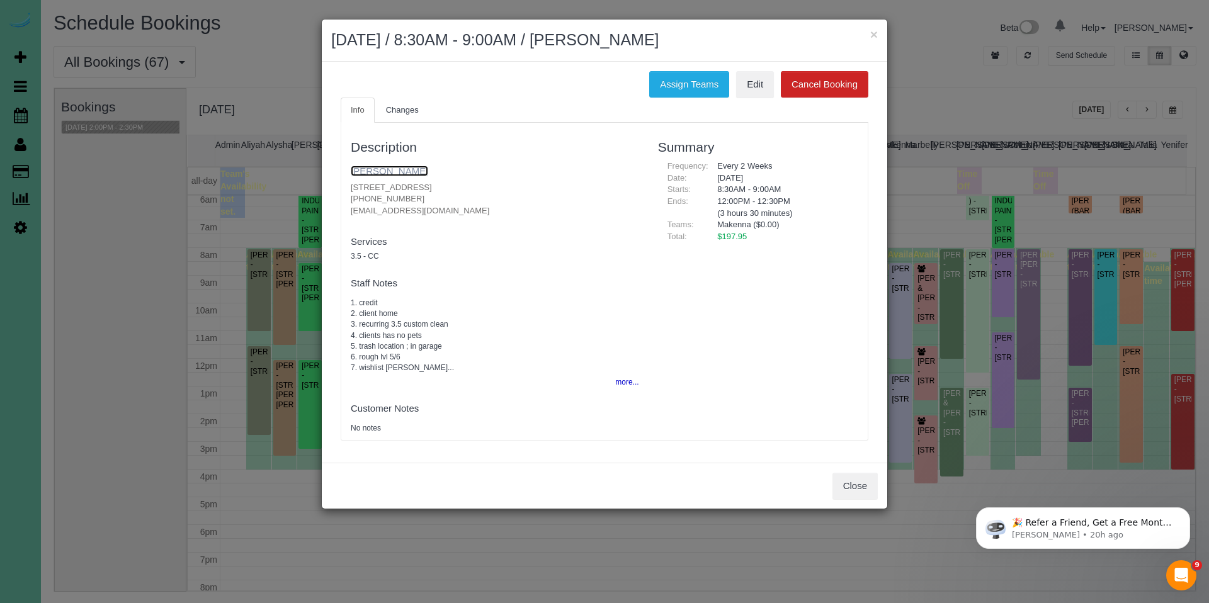
click at [392, 167] on link "Brenton Thompson" at bounding box center [389, 171] width 77 height 11
click at [872, 34] on button "×" at bounding box center [874, 34] width 8 height 13
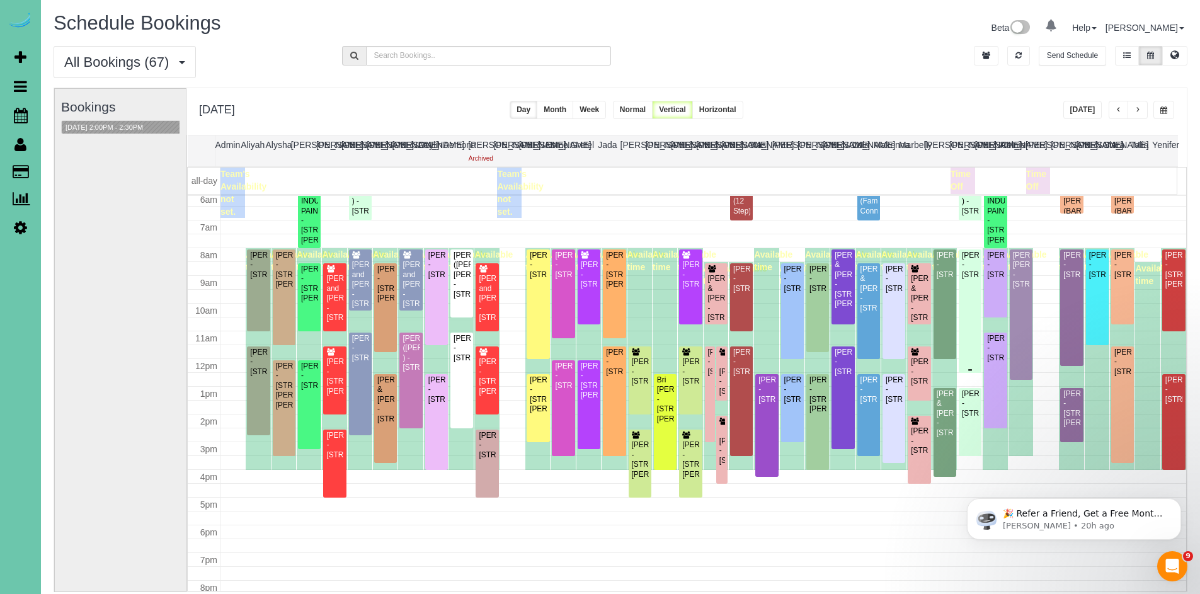
click at [961, 280] on div "Shelley Lee - 2015 S 110th Street, Omaha, NE 68144" at bounding box center [970, 265] width 18 height 29
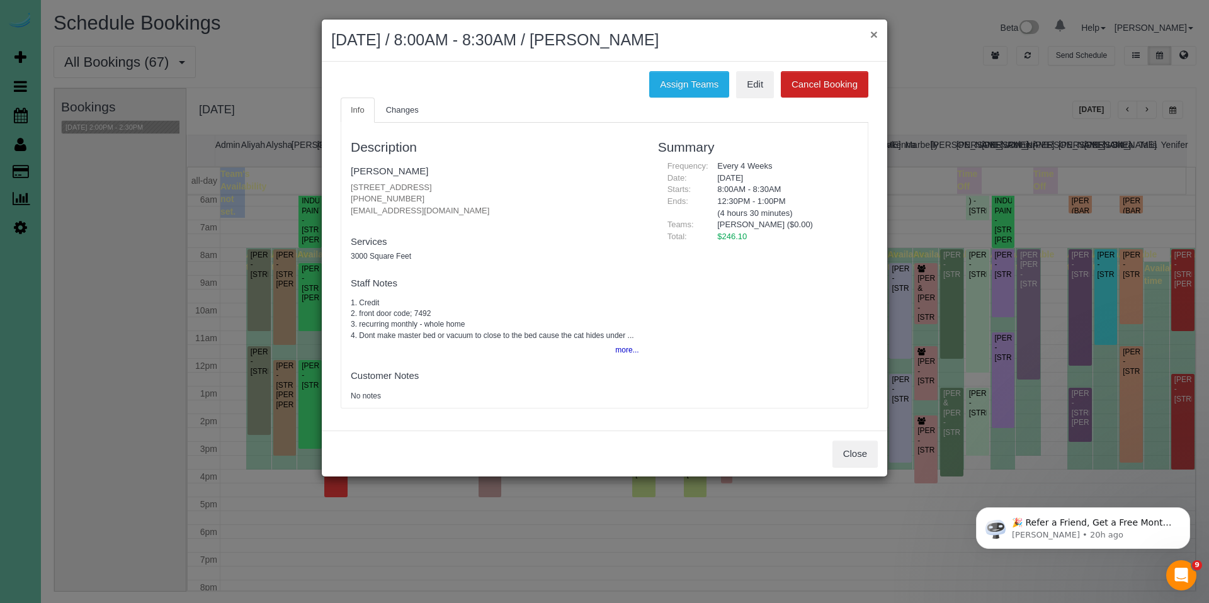
click at [875, 35] on button "×" at bounding box center [874, 34] width 8 height 13
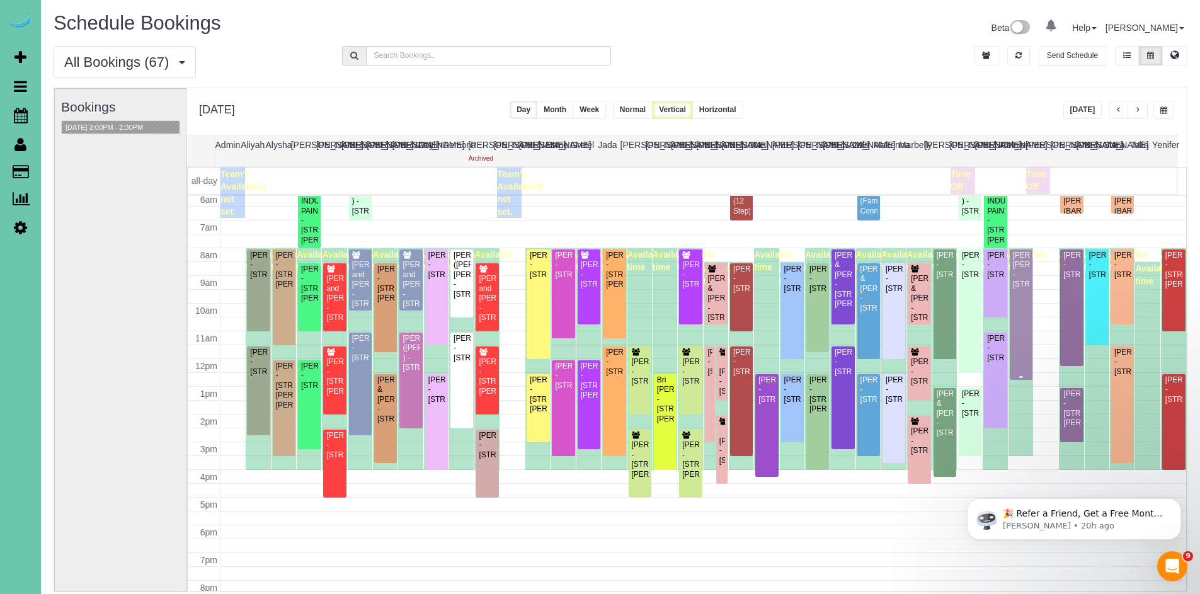
click at [1015, 274] on div "Liza Jane Parnell - 840 N 143rd Ct, Omaha, NE 68154" at bounding box center [1021, 270] width 18 height 39
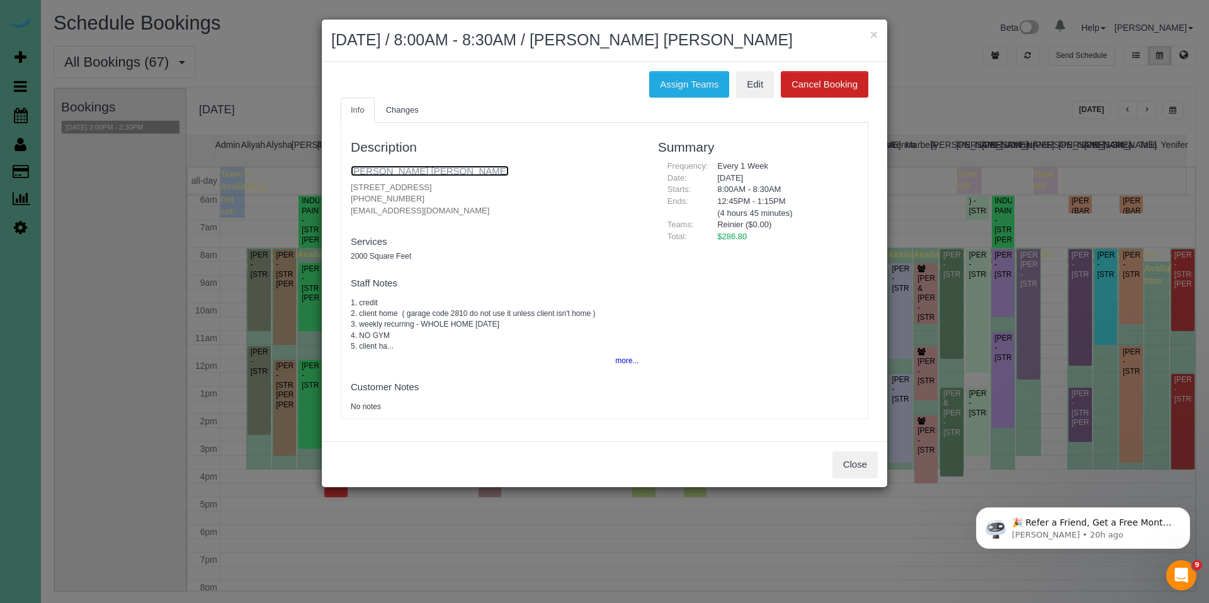
click at [412, 174] on link "Liza Jane Parnell" at bounding box center [430, 171] width 158 height 11
click at [872, 32] on button "×" at bounding box center [874, 34] width 8 height 13
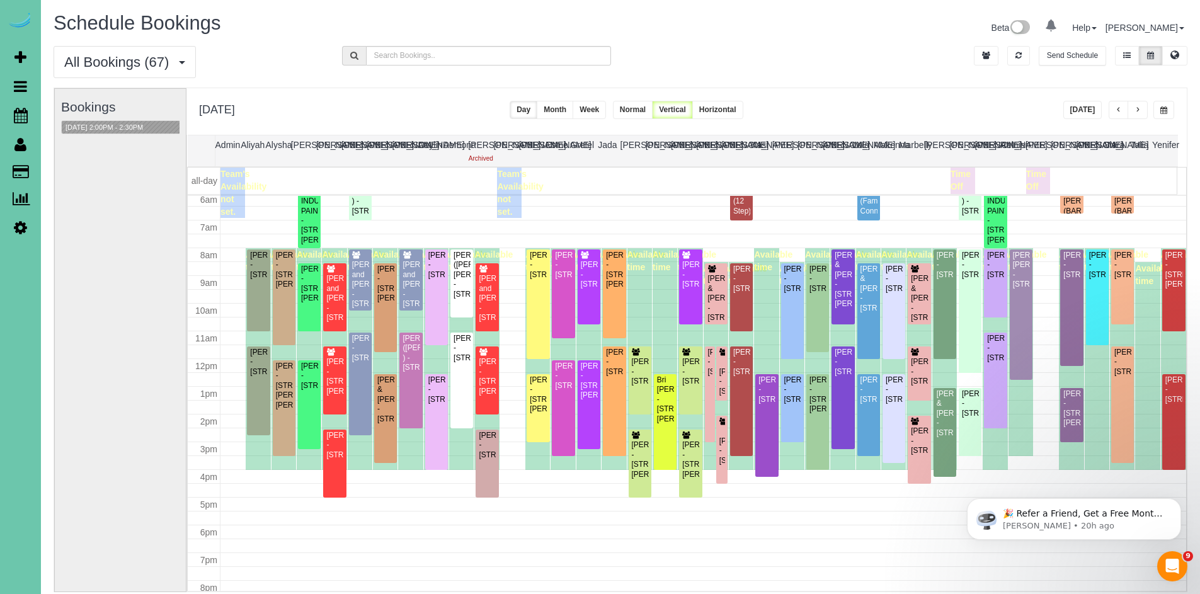
click at [1090, 276] on div "Devin Fox - 1142 N 66th Street, Omaha, NE 68132" at bounding box center [1097, 265] width 18 height 29
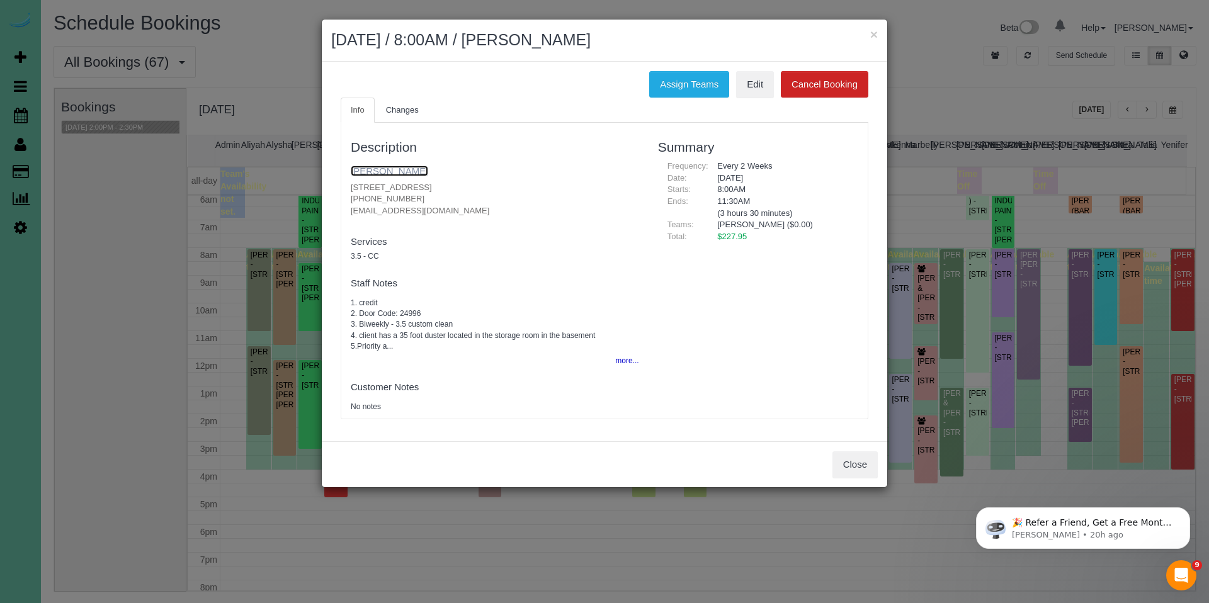
click at [368, 169] on link "Devin Fox" at bounding box center [389, 171] width 77 height 11
click at [878, 35] on div "× September 02, 2025 / 8:00AM / Devin Fox" at bounding box center [604, 41] width 565 height 42
click at [872, 35] on button "×" at bounding box center [874, 34] width 8 height 13
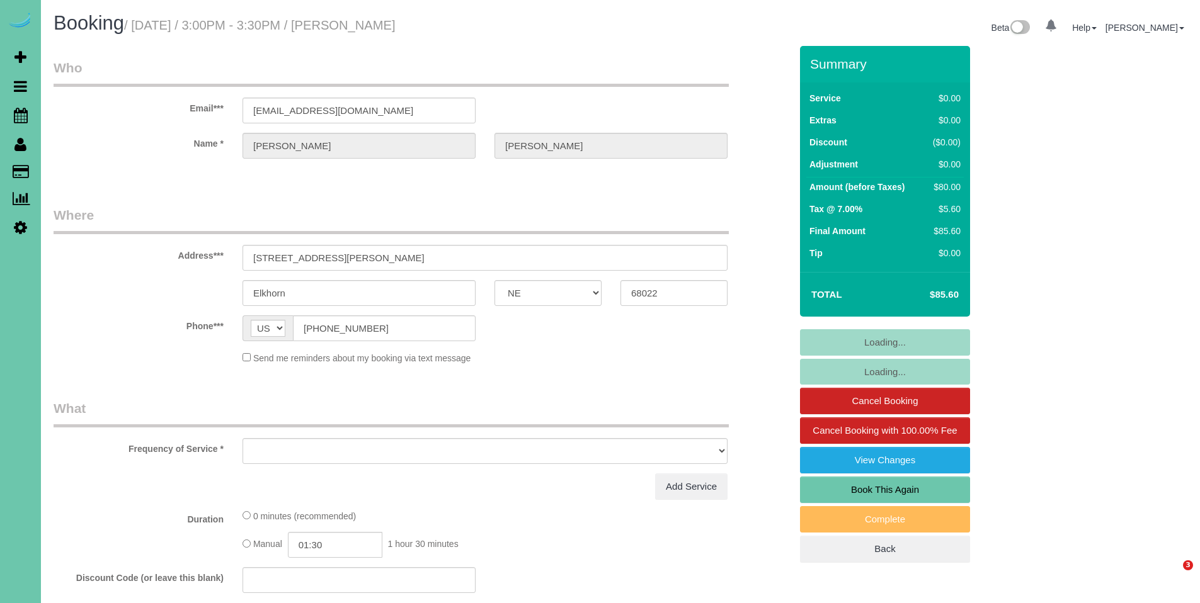
select select "NE"
select select "object:615"
select select "string:fspay-2e223614-cc49-4bee-99cb-303ed29322a6"
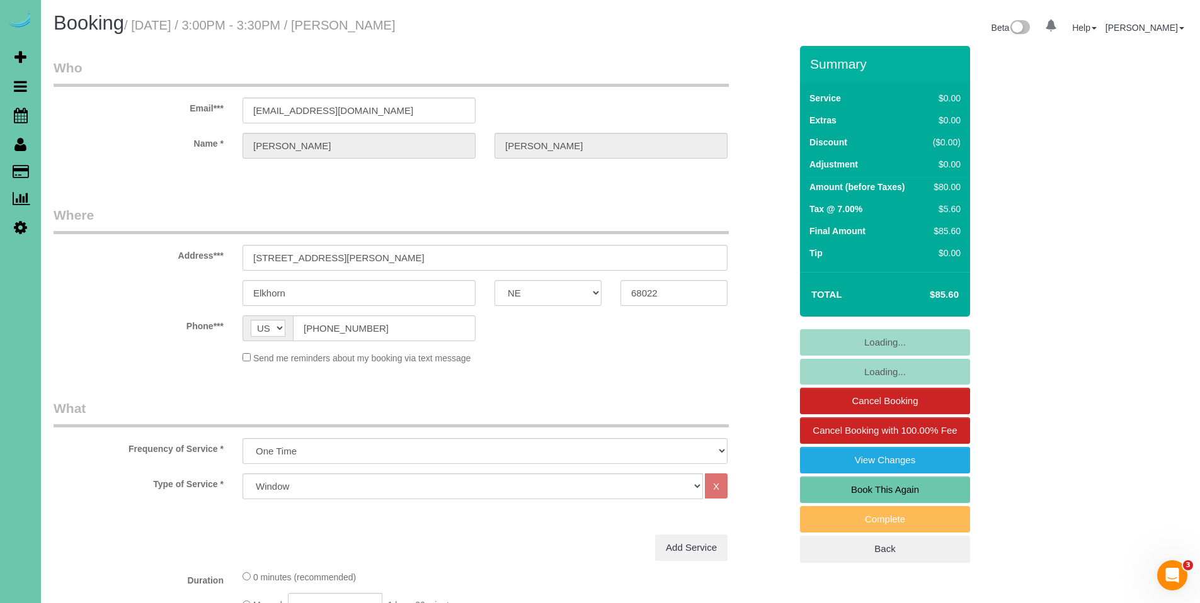
select select "object:634"
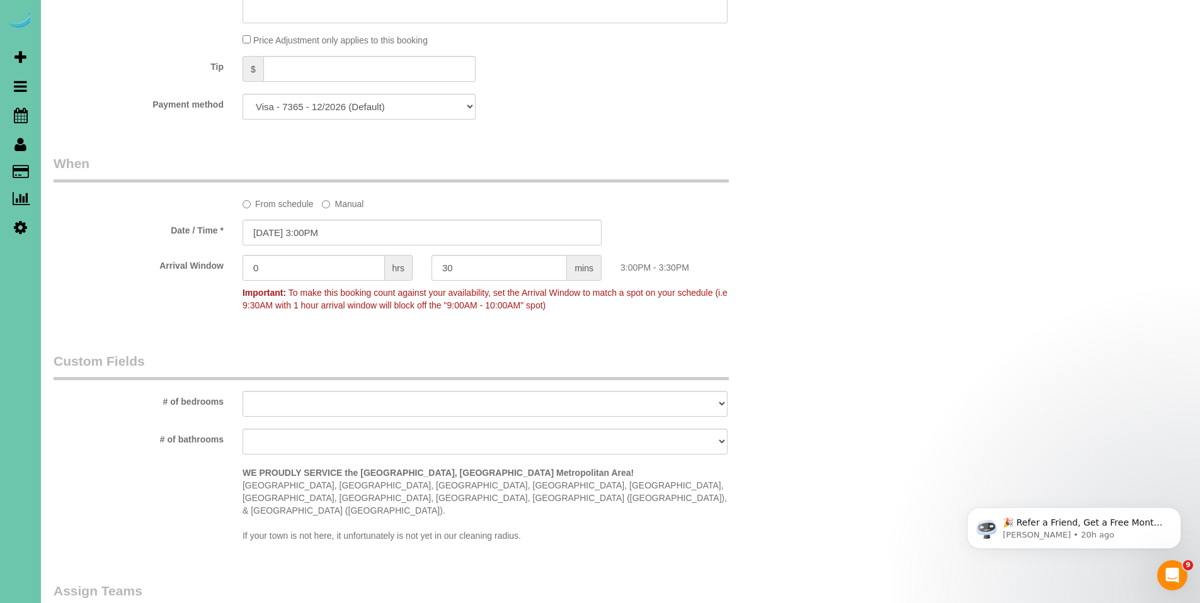
scroll to position [756, 0]
click at [298, 228] on input "08/15/2025 3:00PM" at bounding box center [421, 230] width 359 height 26
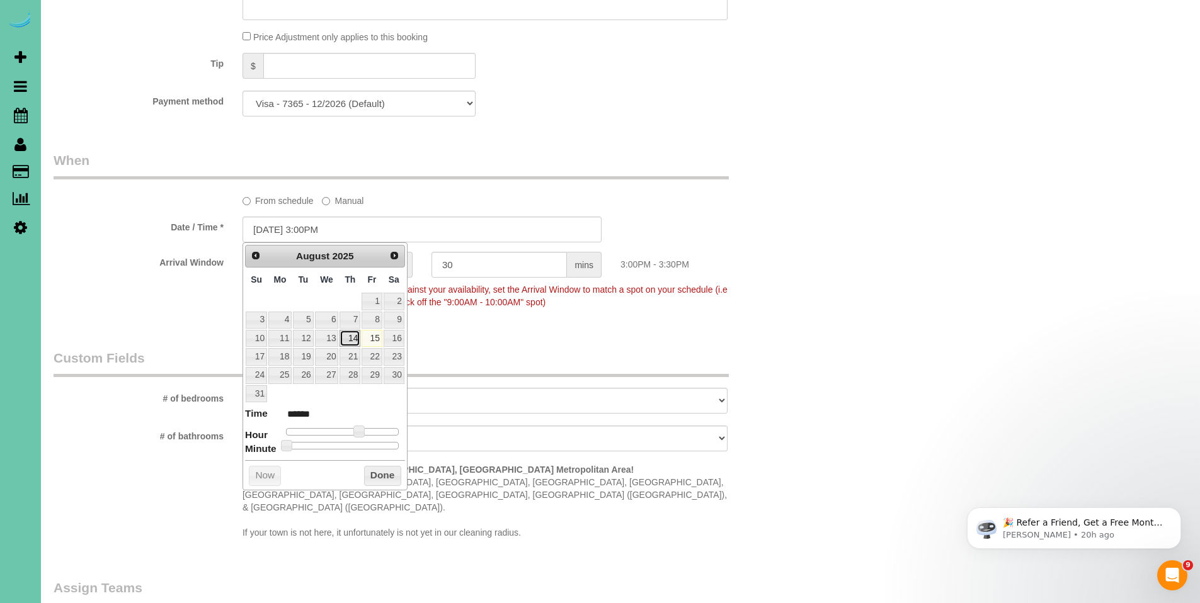
click at [351, 343] on link "14" at bounding box center [349, 338] width 21 height 17
type input "[DATE] 3:00PM"
click at [887, 282] on div "Who Email*** landoman2@hotmail.com Name * Cory Landon Where Address*** 20542 Ha…" at bounding box center [620, 167] width 1133 height 1754
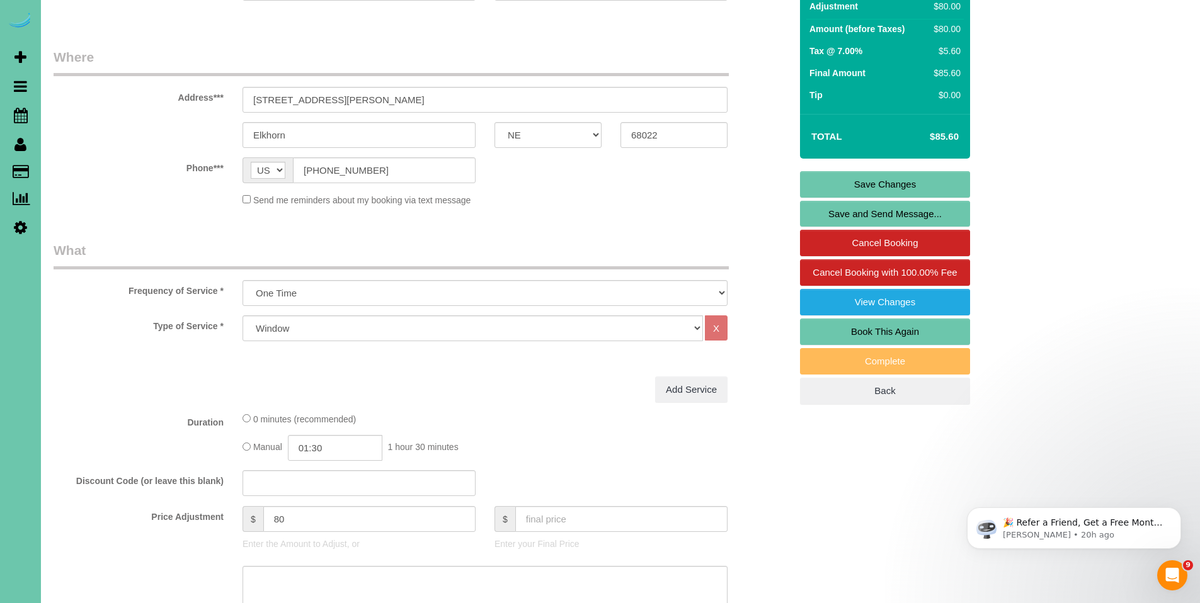
scroll to position [140, 0]
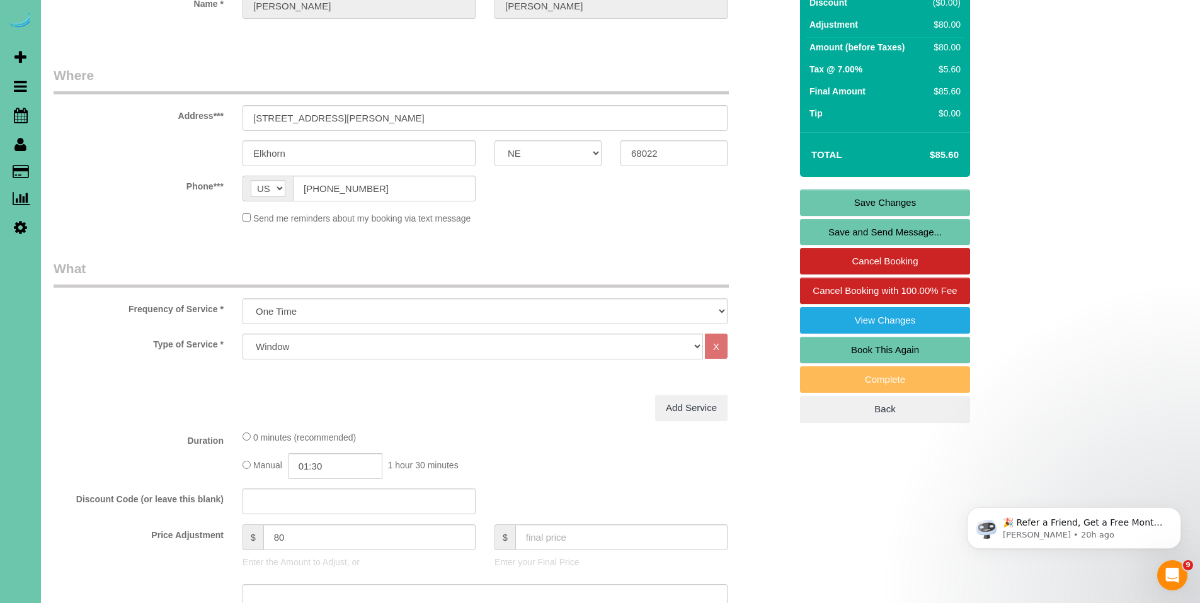
click at [889, 203] on link "Save Changes" at bounding box center [885, 203] width 170 height 26
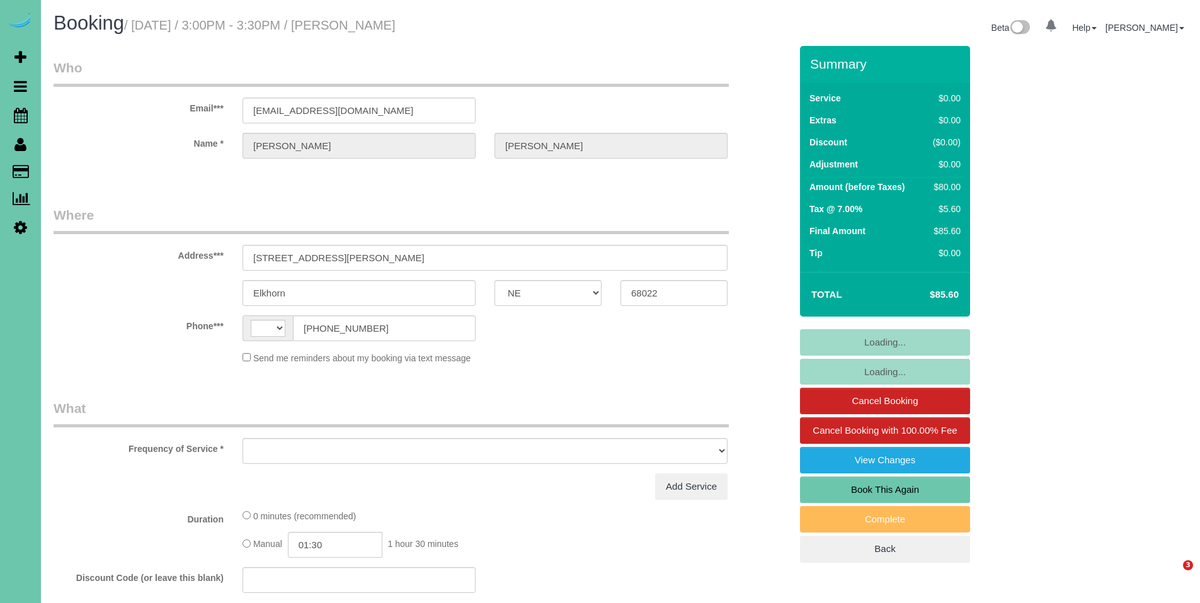
select select "NE"
select select "string:[GEOGRAPHIC_DATA]"
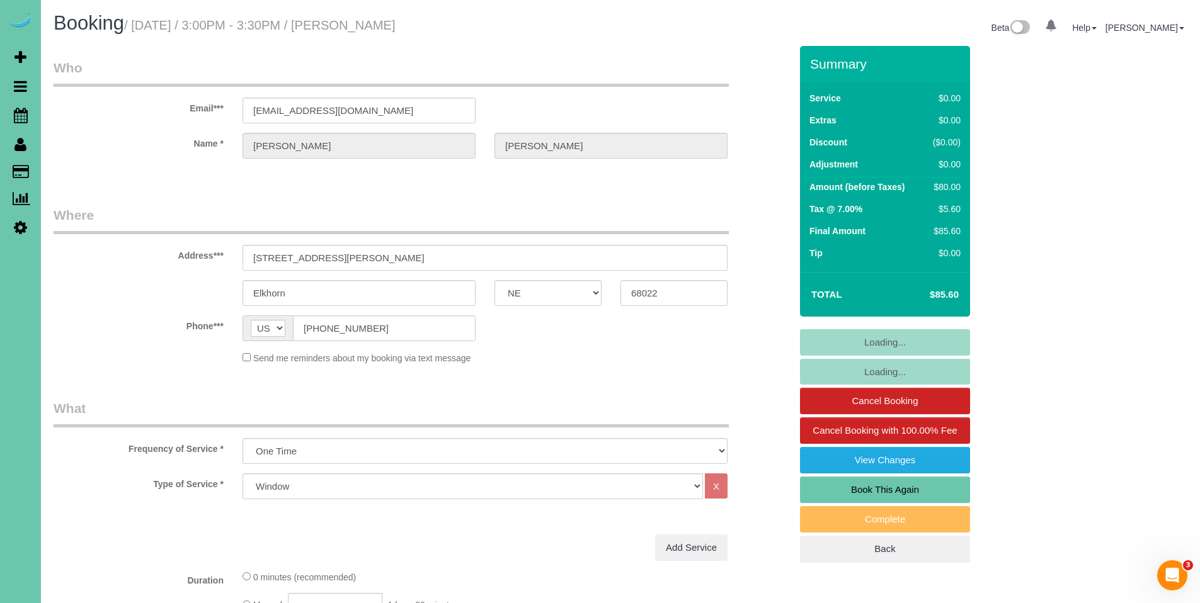
select select "object:634"
select select "string:fspay-2e223614-cc49-4bee-99cb-303ed29322a6"
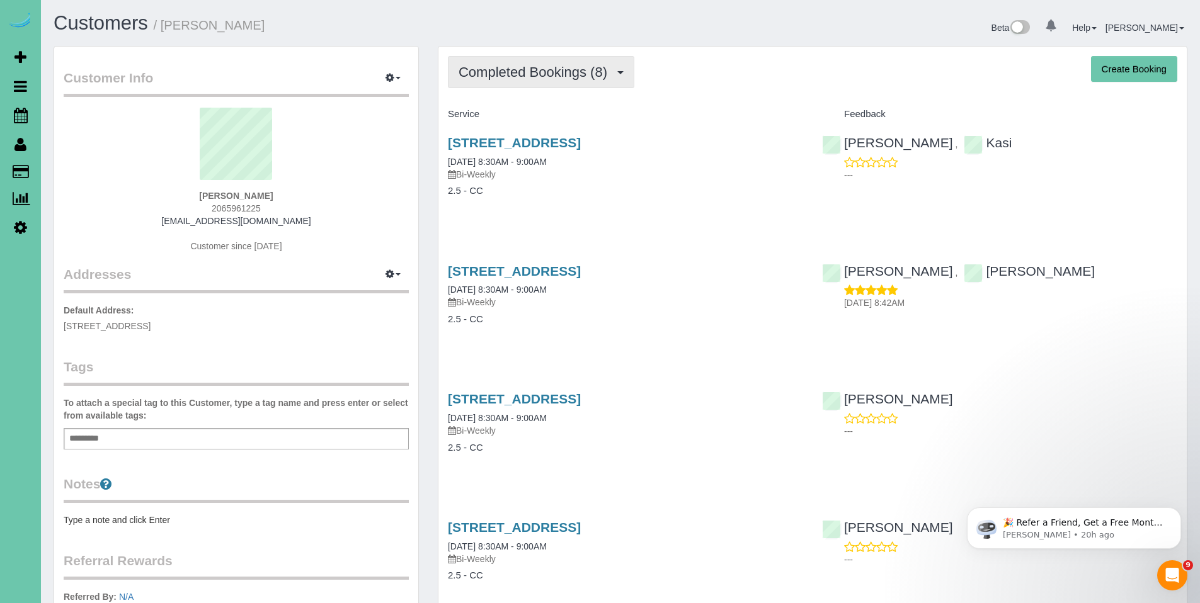
click at [512, 75] on span "Completed Bookings (8)" at bounding box center [535, 72] width 155 height 16
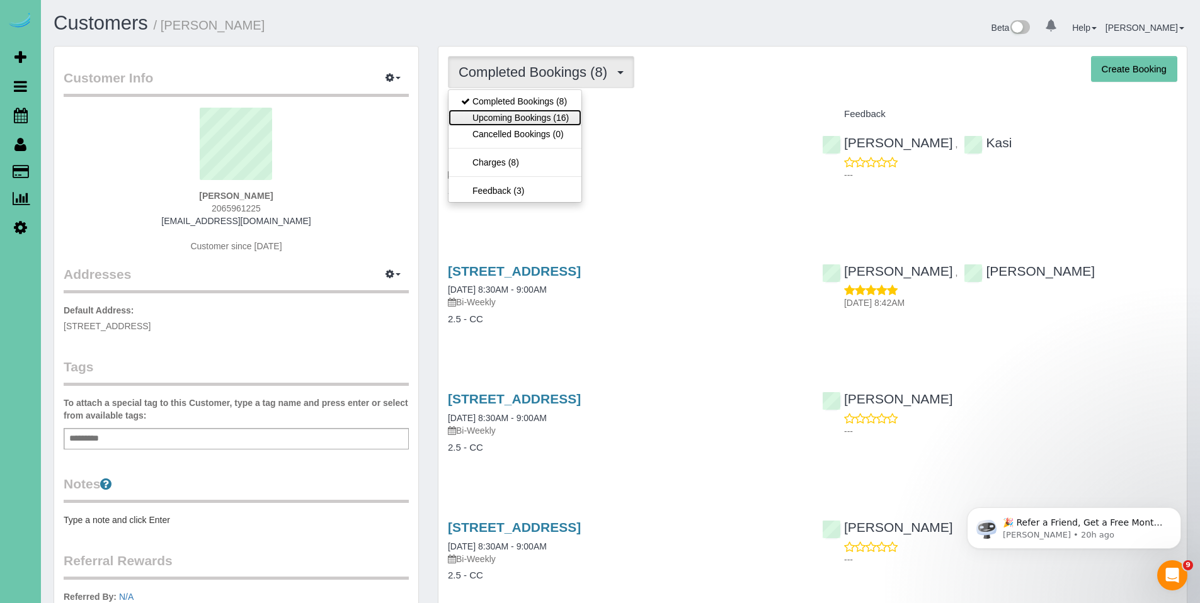
click at [518, 122] on link "Upcoming Bookings (16)" at bounding box center [514, 118] width 133 height 16
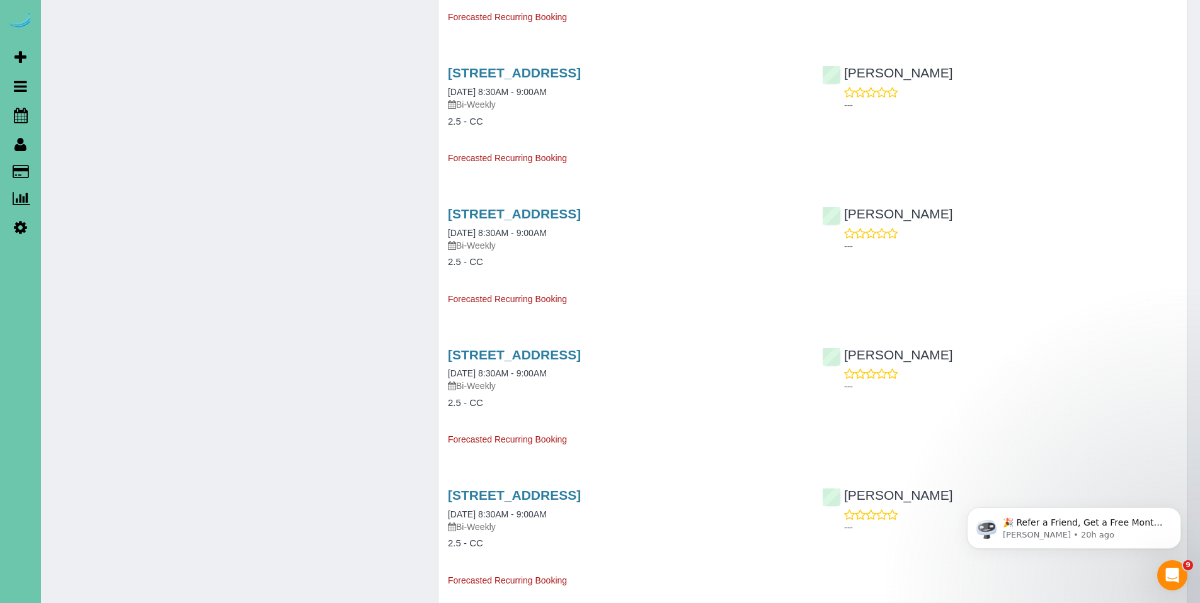
scroll to position [1055, 0]
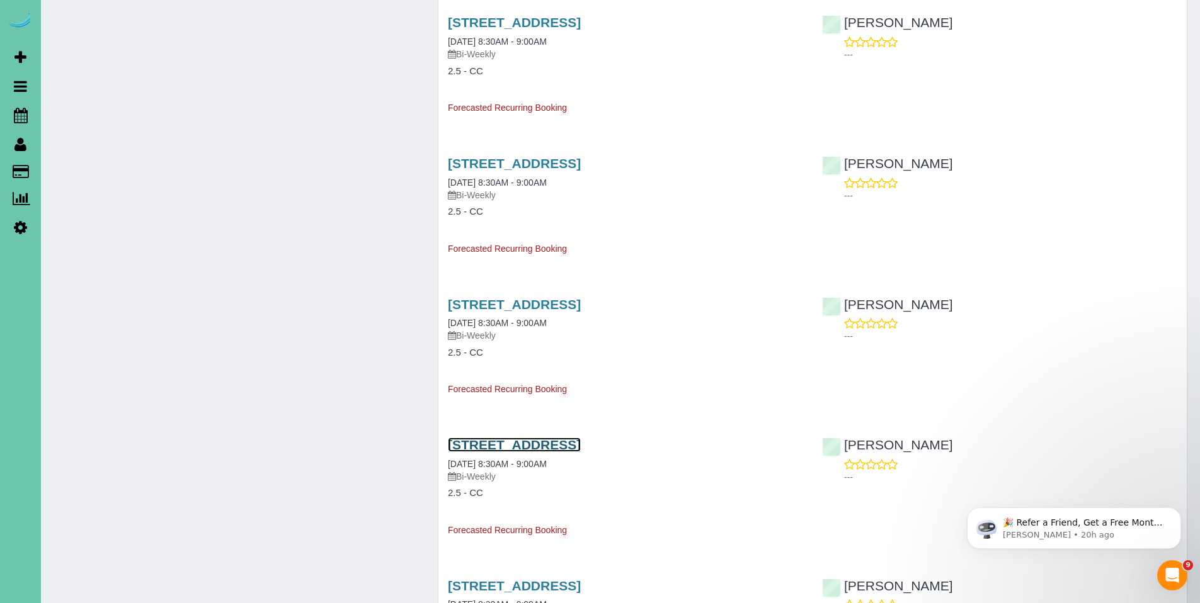
click at [504, 445] on link "13467 Kingswood Dr., Omaha, NE 68144" at bounding box center [514, 445] width 133 height 14
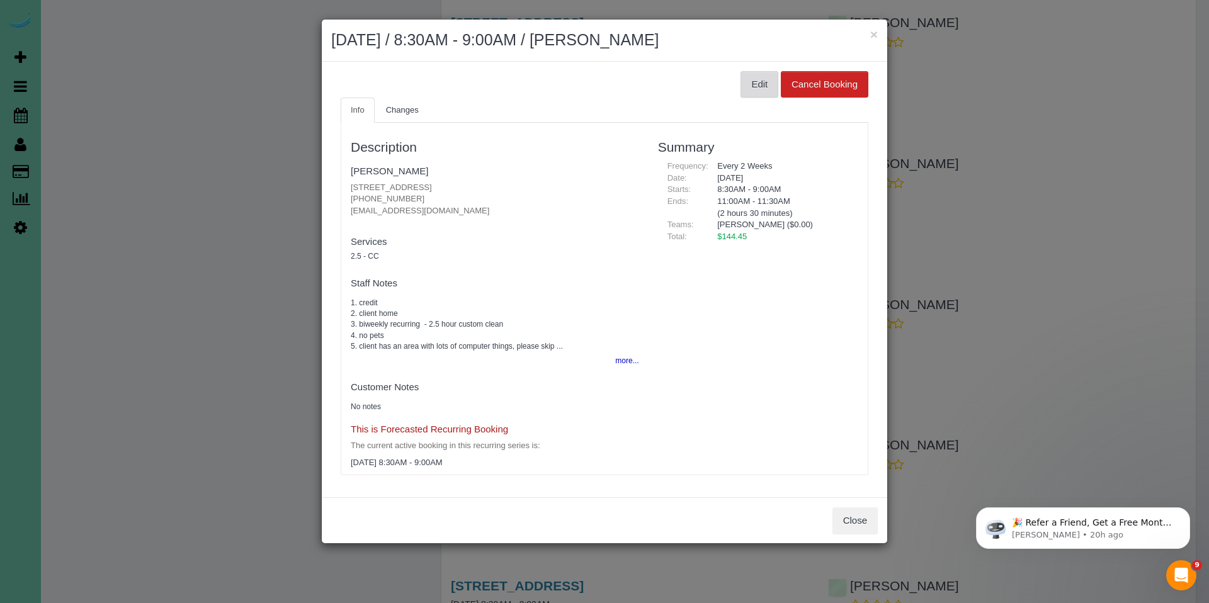
click at [750, 88] on button "Edit" at bounding box center [760, 84] width 38 height 26
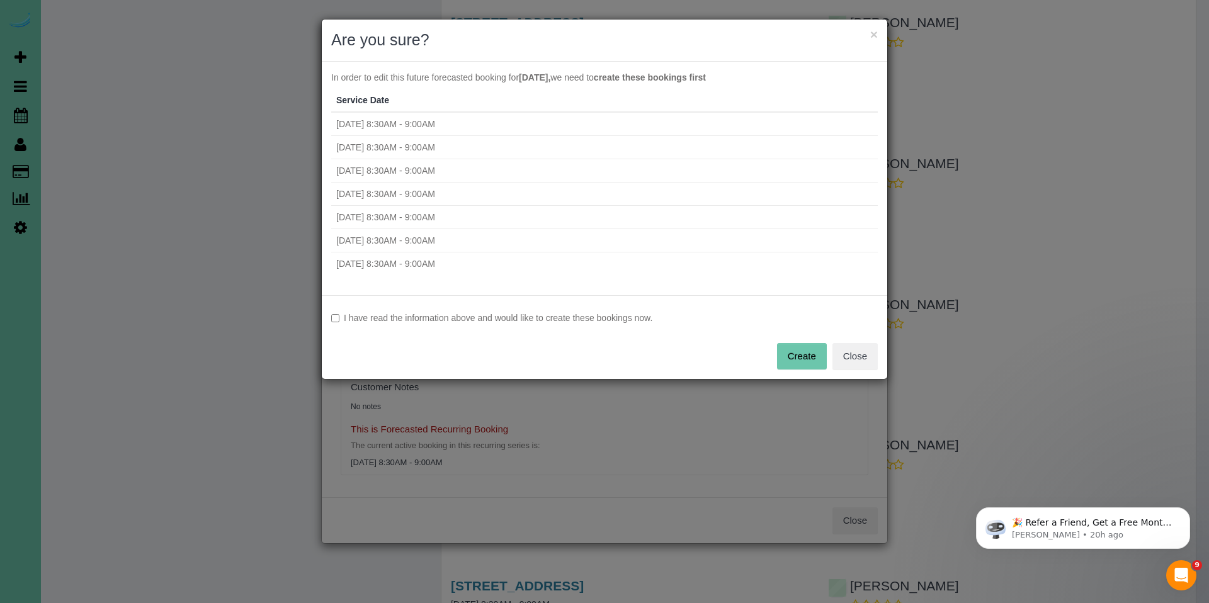
click at [407, 316] on label "I have read the information above and would like to create these bookings now." at bounding box center [604, 318] width 547 height 13
click at [805, 364] on button "Create" at bounding box center [802, 356] width 50 height 26
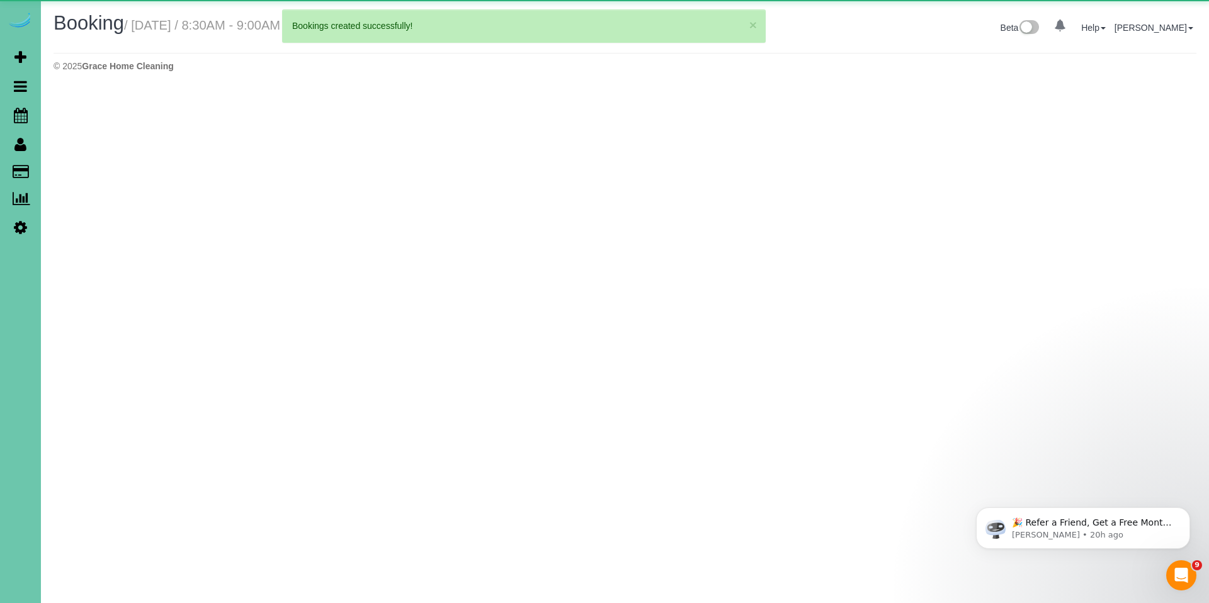
select select "NE"
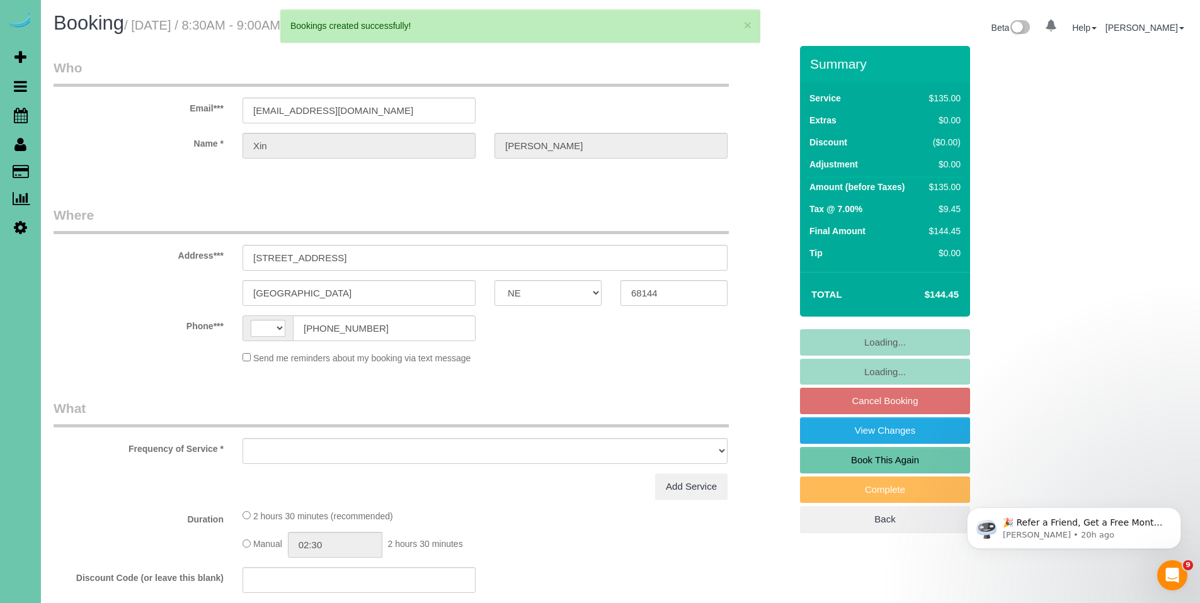
select select "string:[GEOGRAPHIC_DATA]"
select select "object:1759"
select select "string:fspay-7c4a1114-d124-4ad9-9dbb-62ed1d622bb5"
select select "number:34"
select select "number:40"
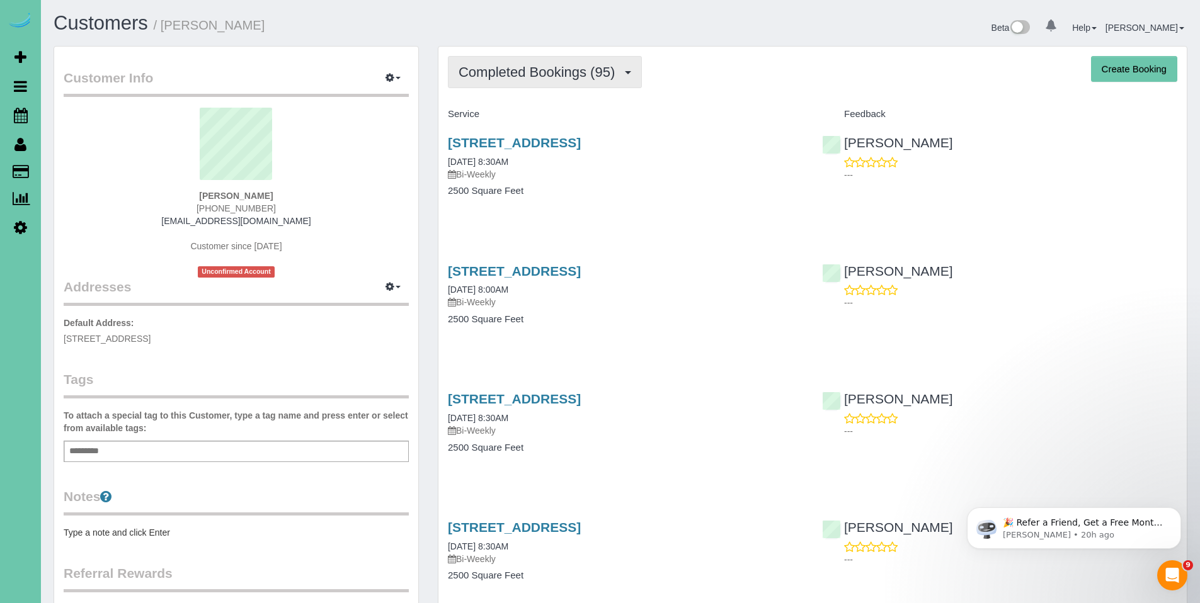
click at [520, 74] on span "Completed Bookings (95)" at bounding box center [539, 72] width 162 height 16
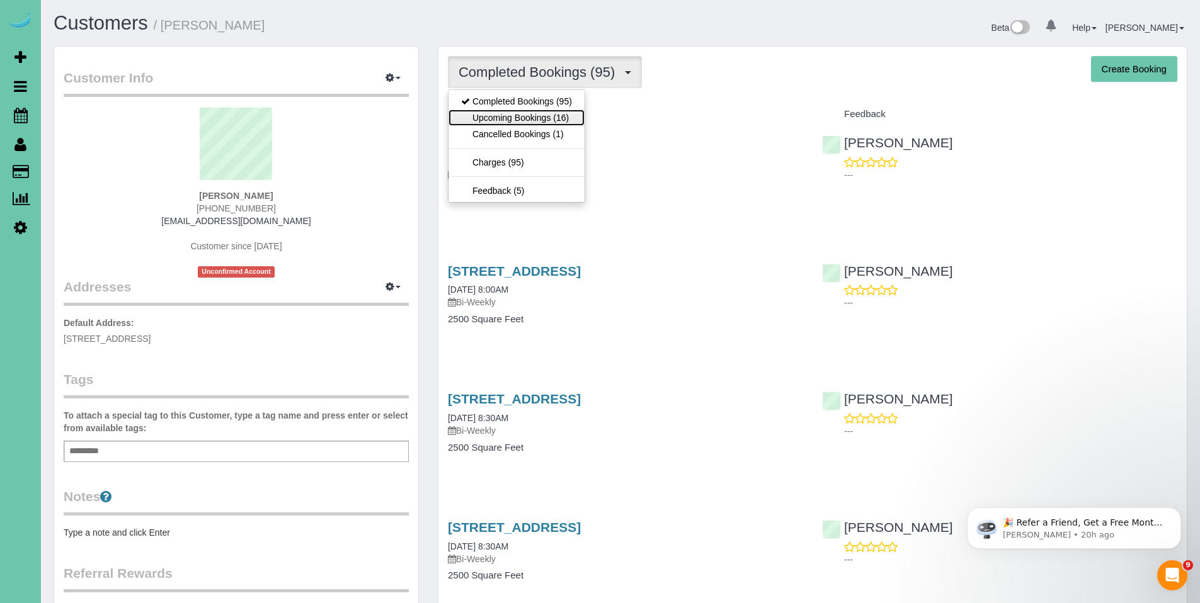
click at [514, 113] on link "Upcoming Bookings (16)" at bounding box center [516, 118] width 136 height 16
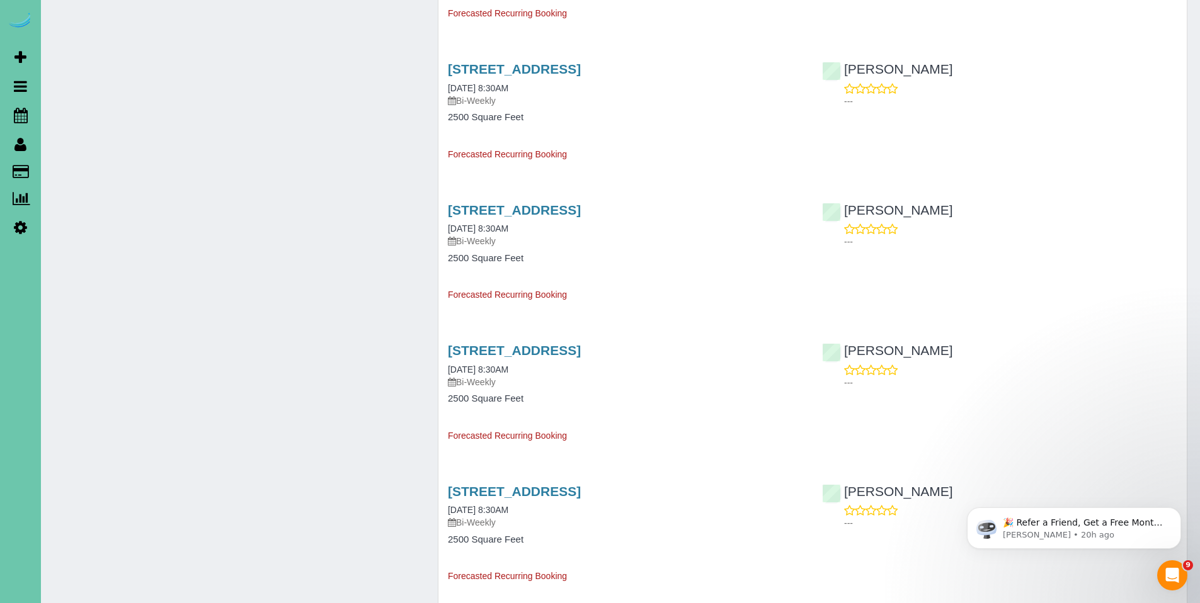
scroll to position [1153, 0]
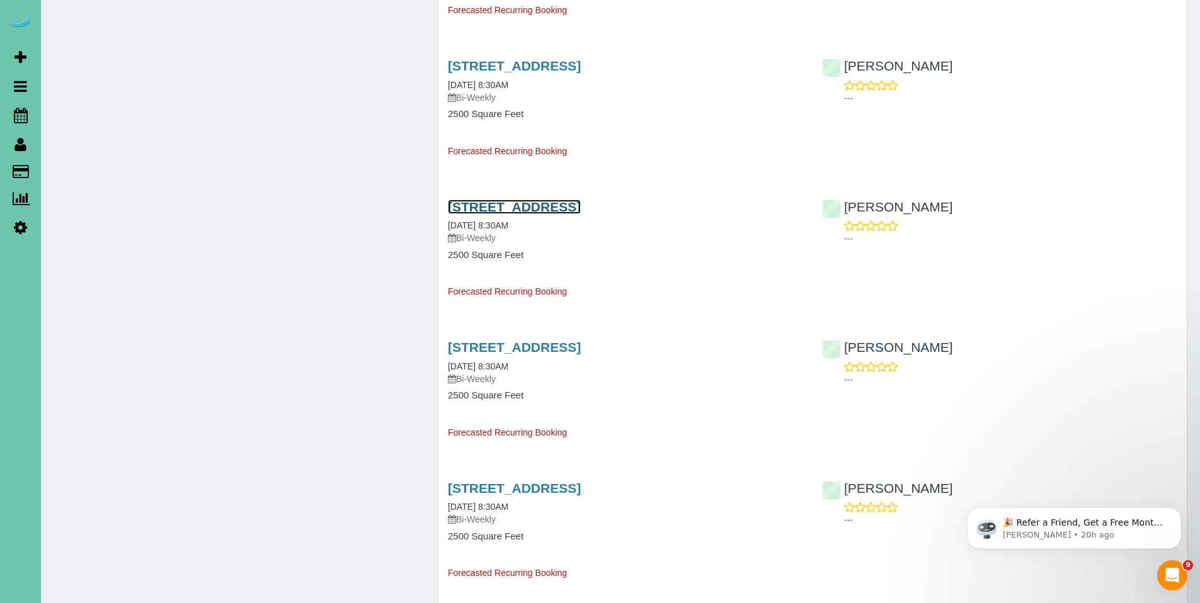
click at [496, 213] on link "[STREET_ADDRESS]" at bounding box center [514, 207] width 133 height 14
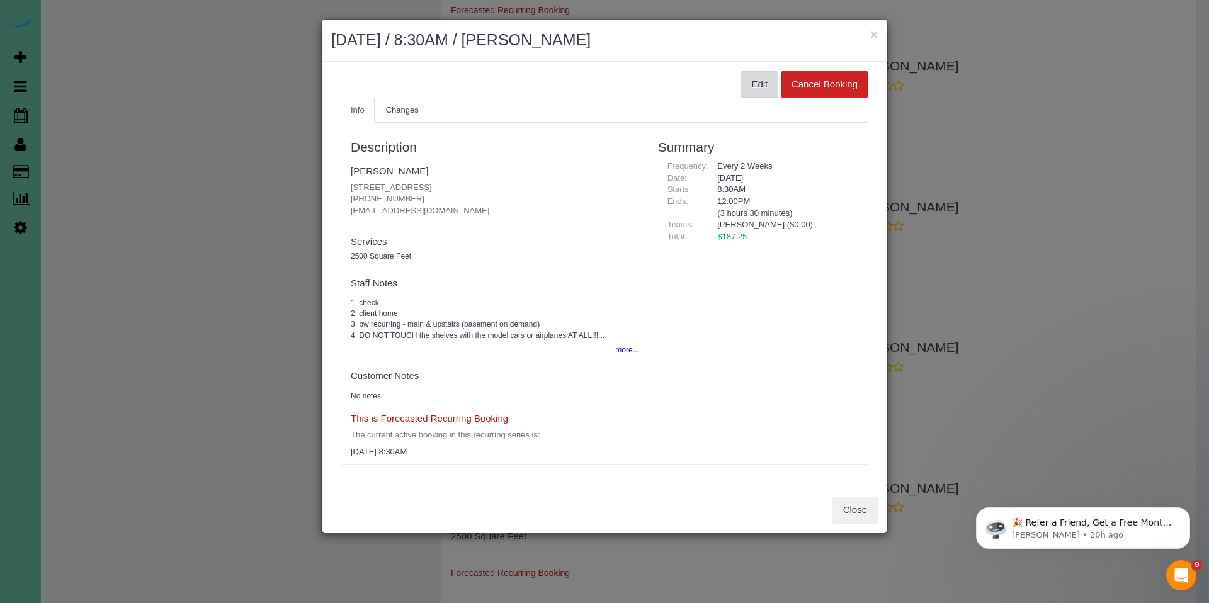
click at [749, 81] on button "Edit" at bounding box center [760, 84] width 38 height 26
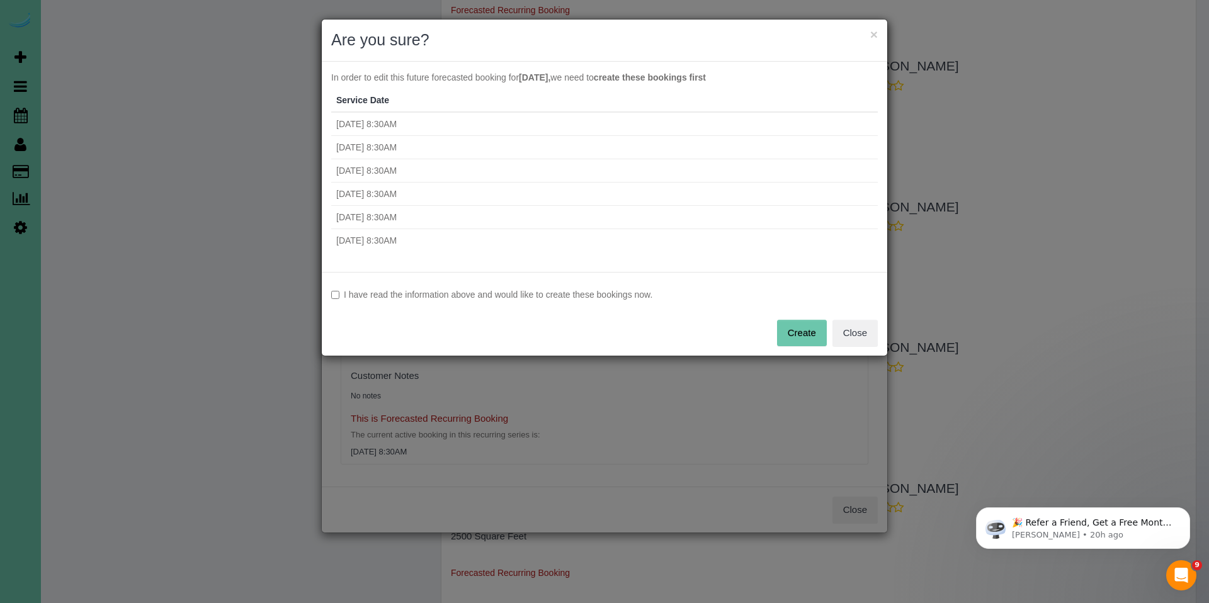
click at [592, 298] on label "I have read the information above and would like to create these bookings now." at bounding box center [604, 294] width 547 height 13
click at [806, 329] on button "Create" at bounding box center [802, 333] width 50 height 26
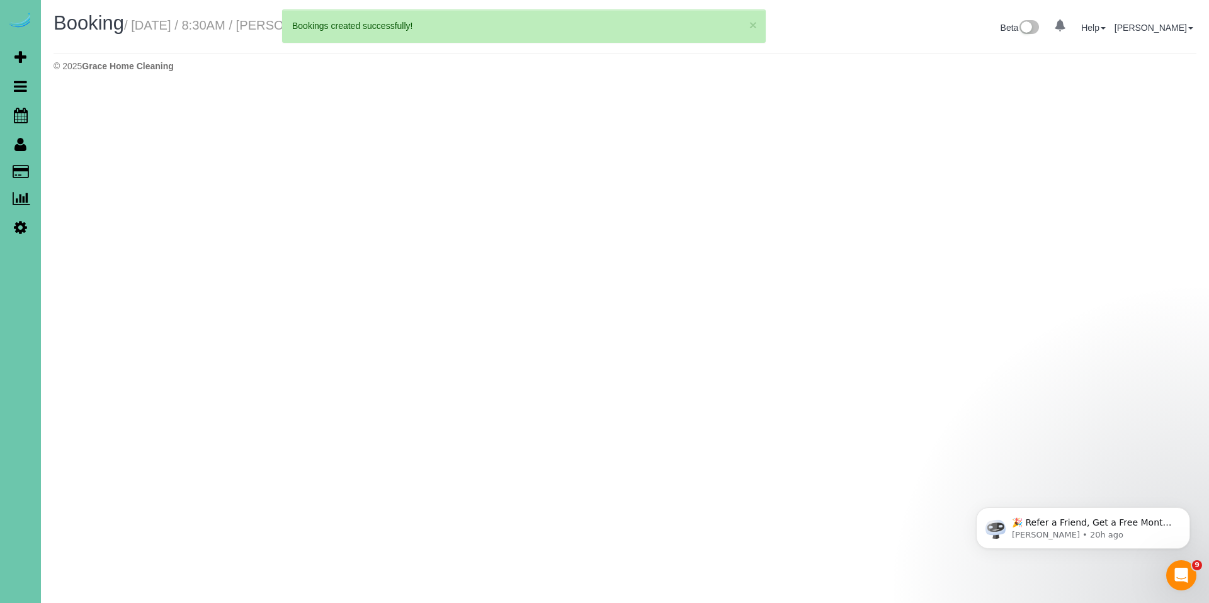
select select "NE"
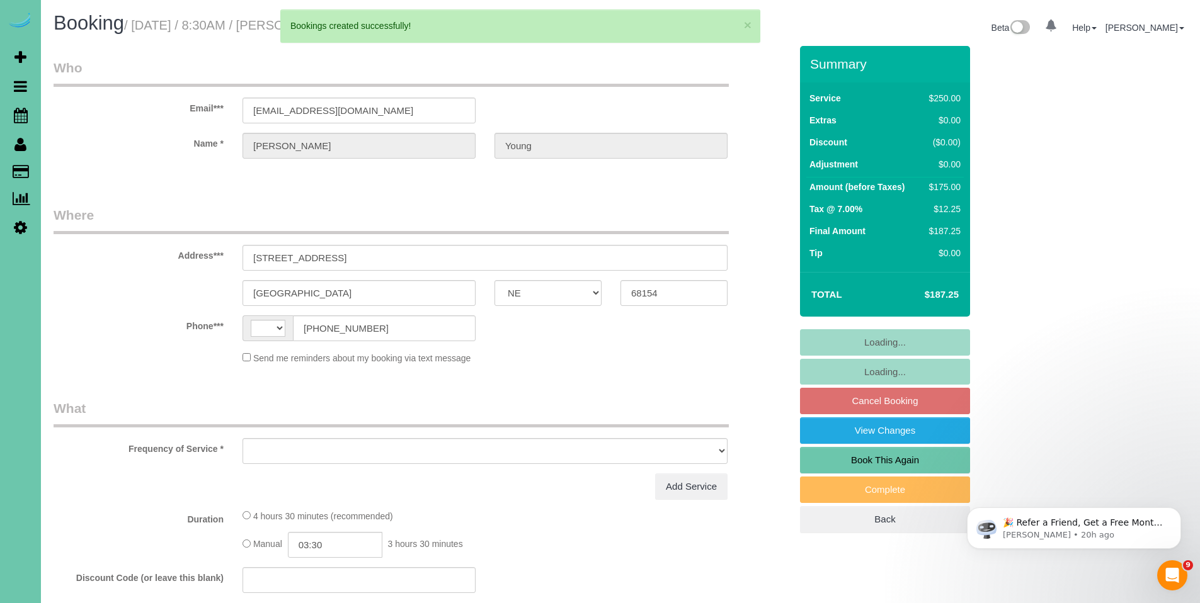
select select "string:US"
select select "object:2364"
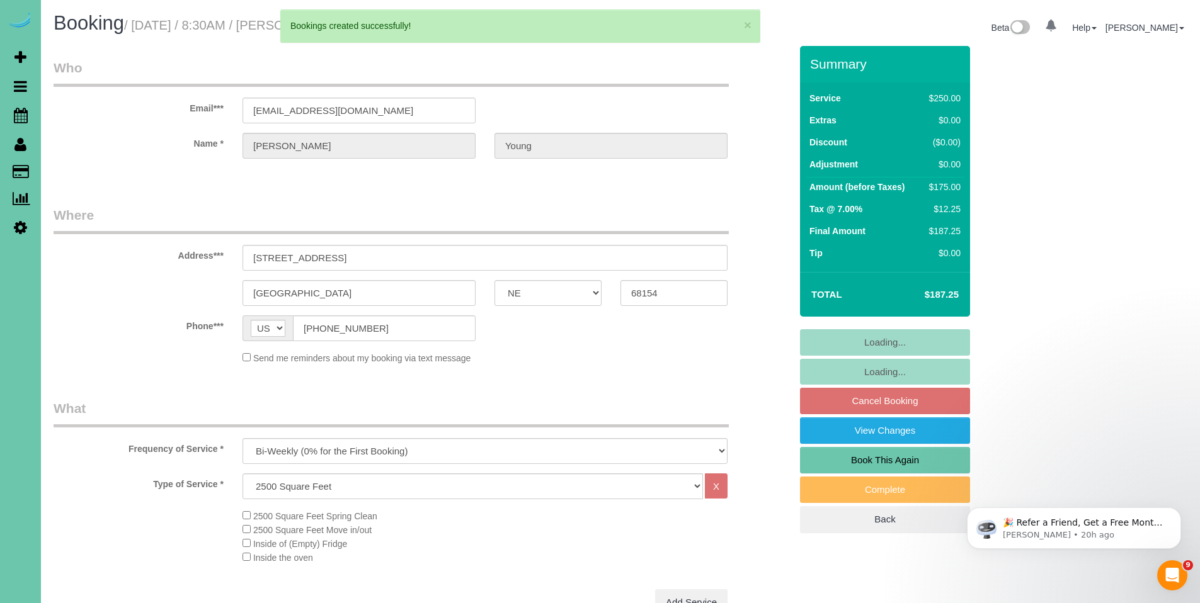
select select "number:37"
select select "number:43"
select select "object:2451"
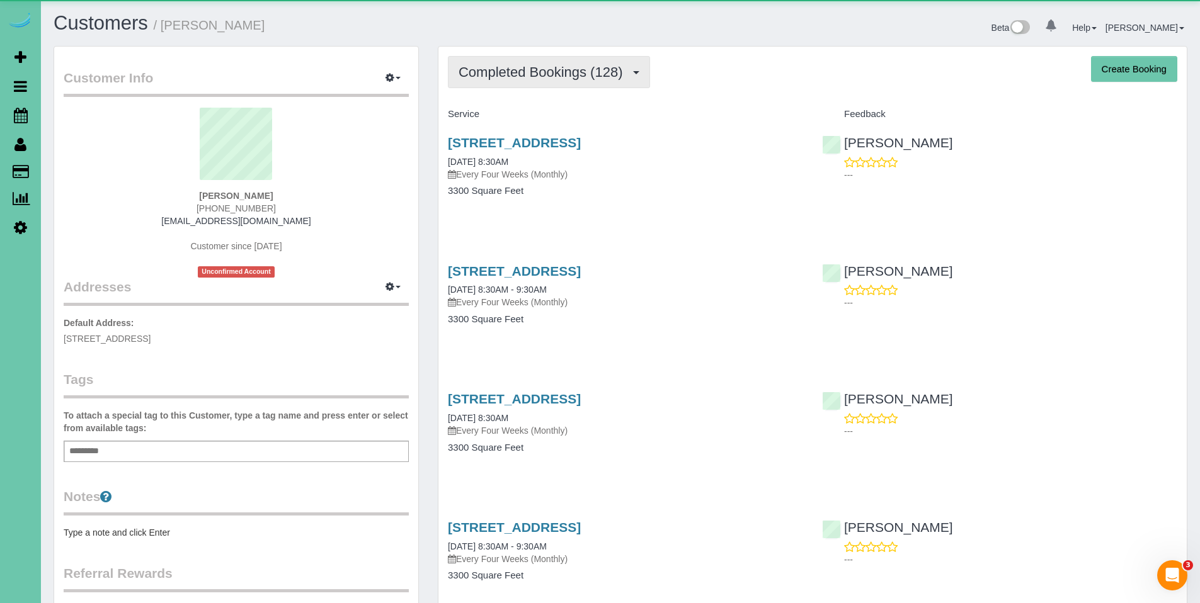
click at [512, 72] on span "Completed Bookings (128)" at bounding box center [543, 72] width 170 height 16
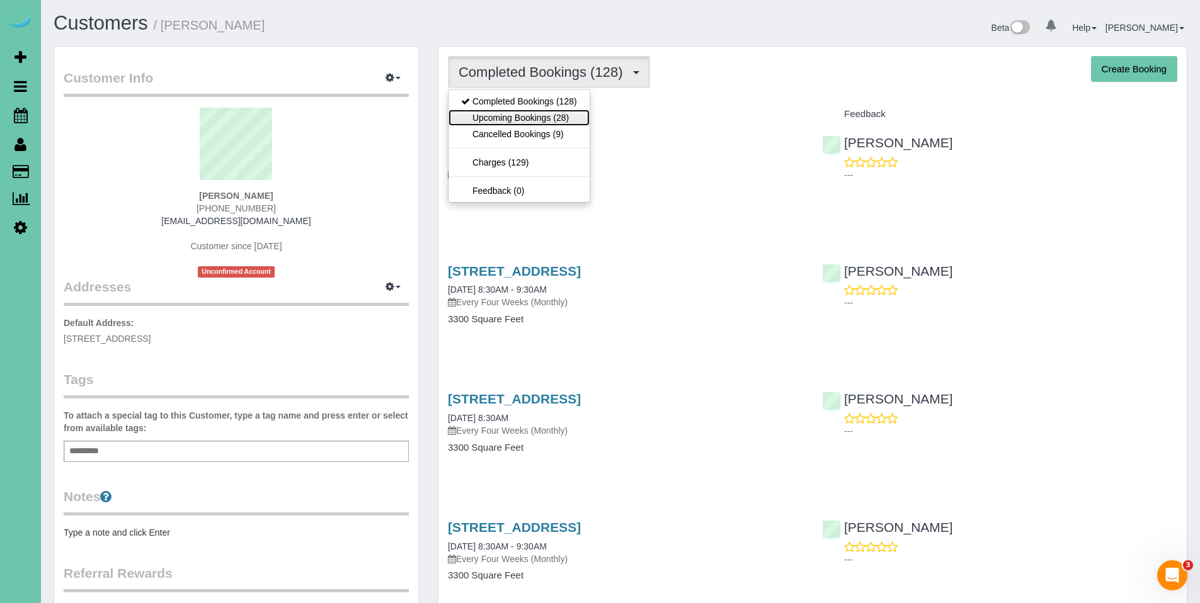
click at [514, 121] on link "Upcoming Bookings (28)" at bounding box center [518, 118] width 141 height 16
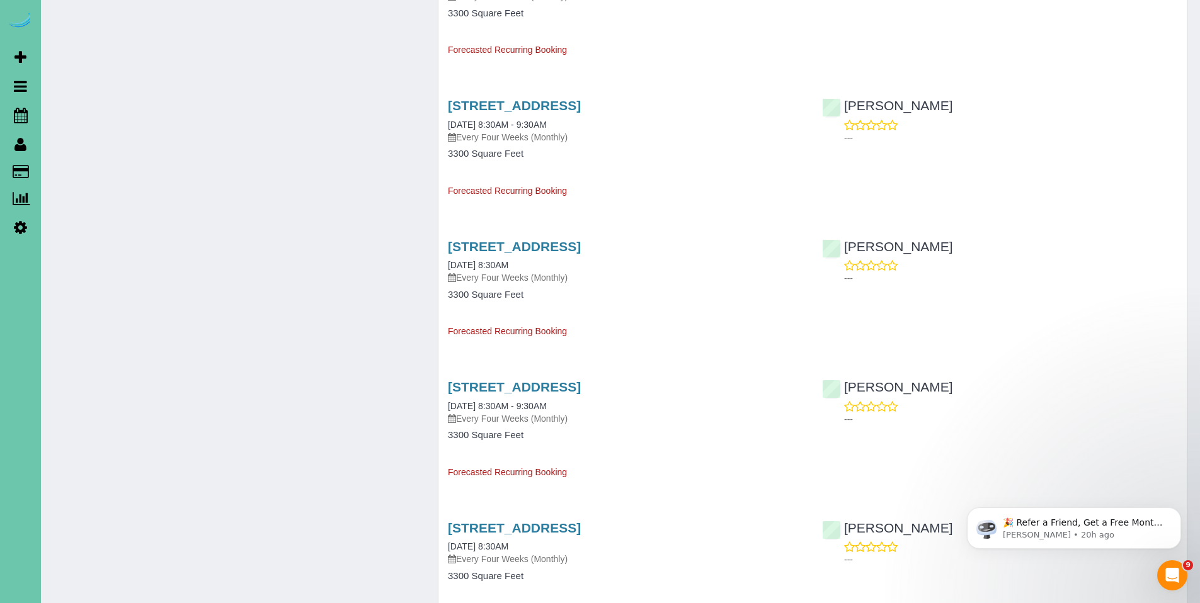
scroll to position [1132, 0]
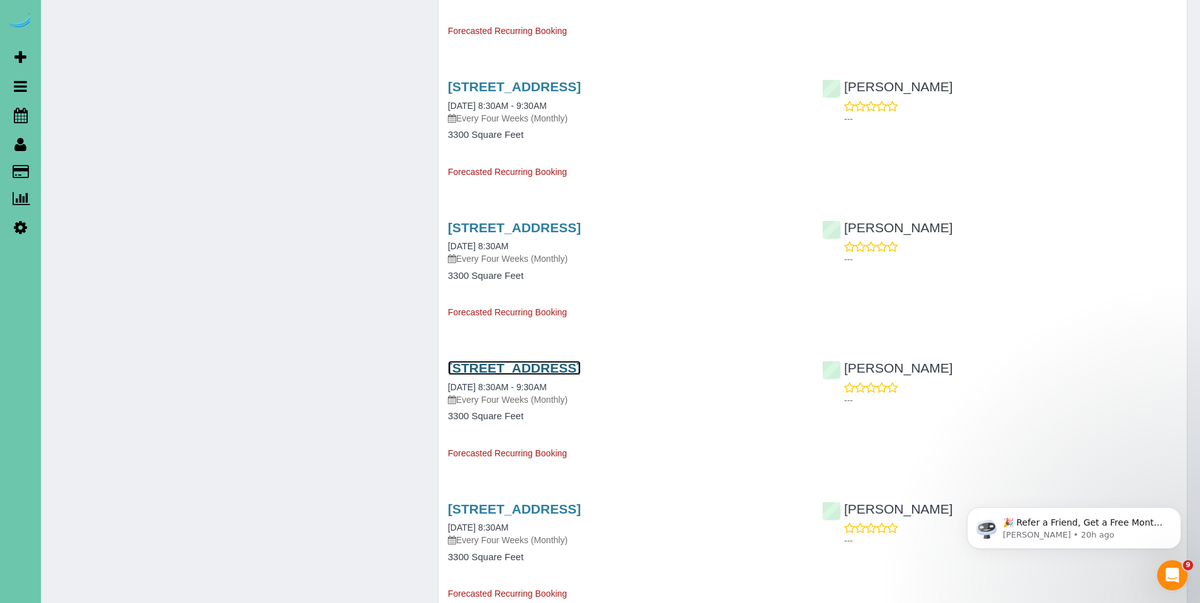
click at [537, 366] on link "[STREET_ADDRESS]" at bounding box center [514, 368] width 133 height 14
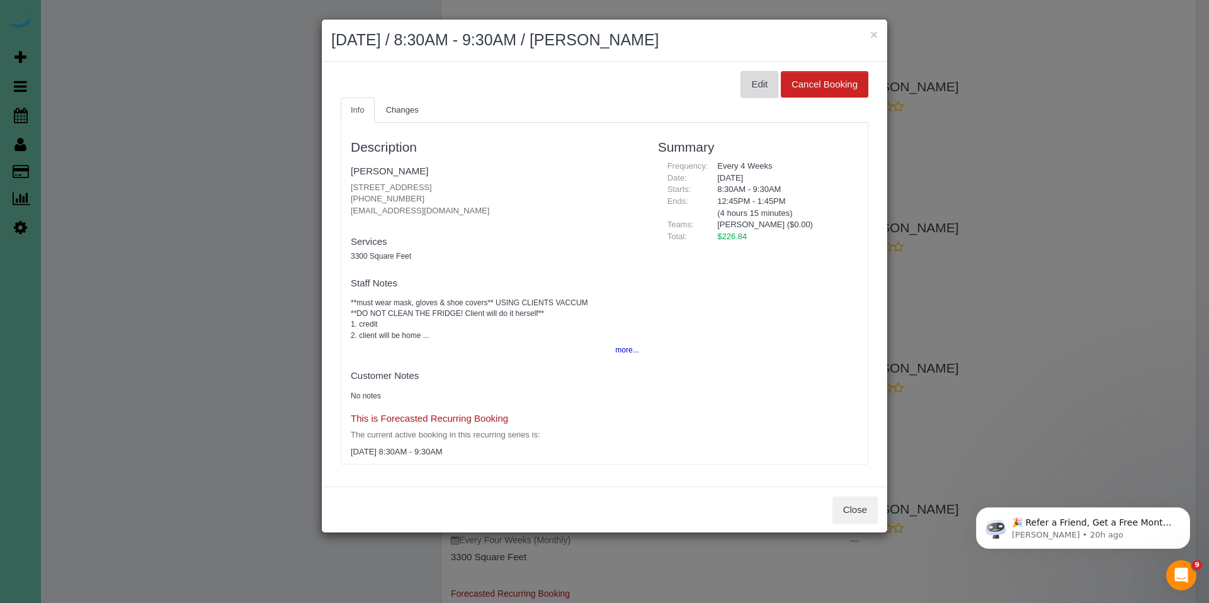
click at [756, 92] on button "Edit" at bounding box center [760, 84] width 38 height 26
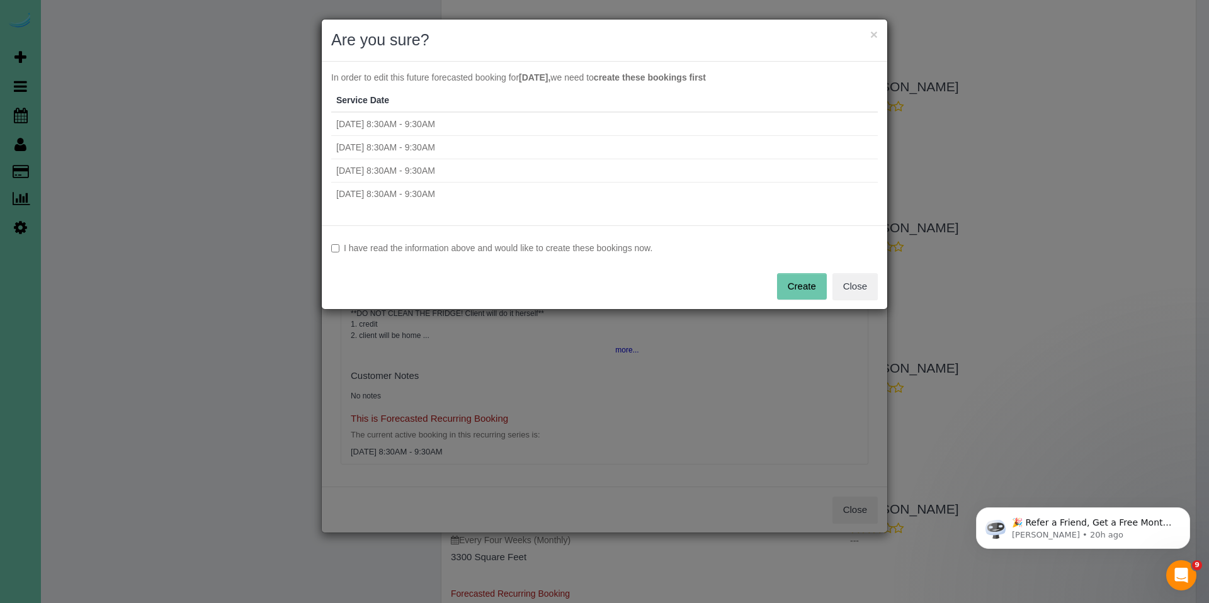
click at [411, 242] on label "I have read the information above and would like to create these bookings now." at bounding box center [604, 248] width 547 height 13
click at [792, 288] on button "Create" at bounding box center [802, 286] width 50 height 26
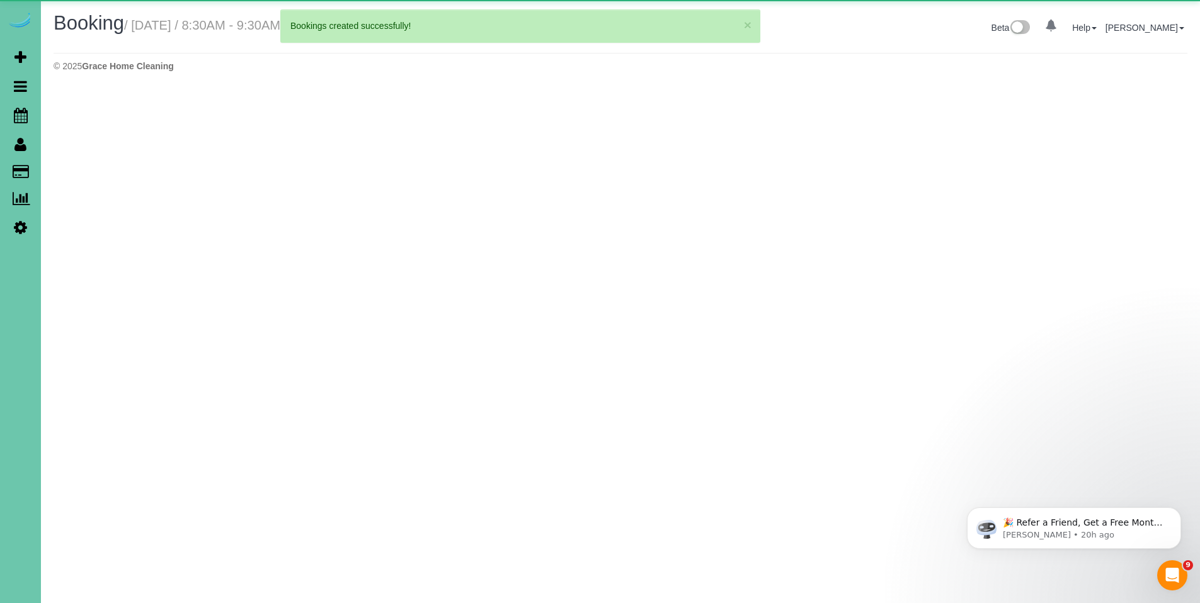
select select "NE"
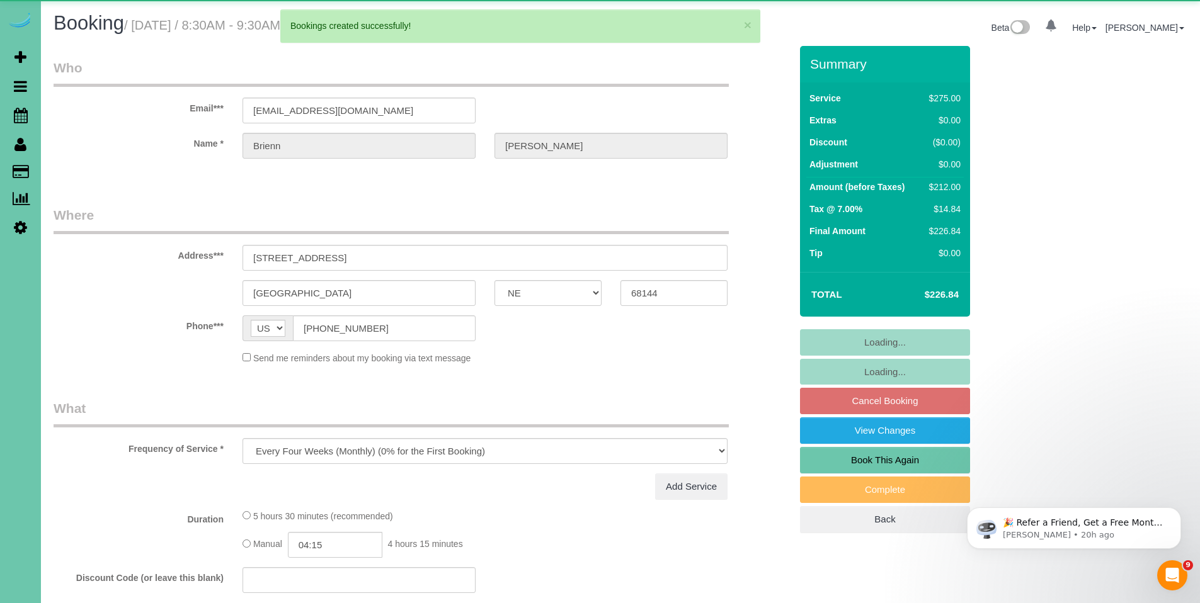
select select "object:2707"
